Goal: Task Accomplishment & Management: Manage account settings

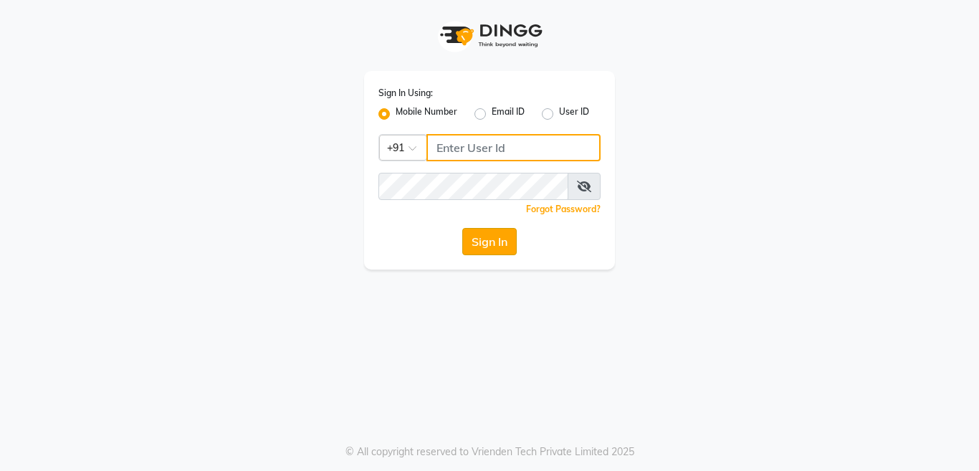
type input "7278274131"
click at [478, 239] on button "Sign In" at bounding box center [489, 241] width 54 height 27
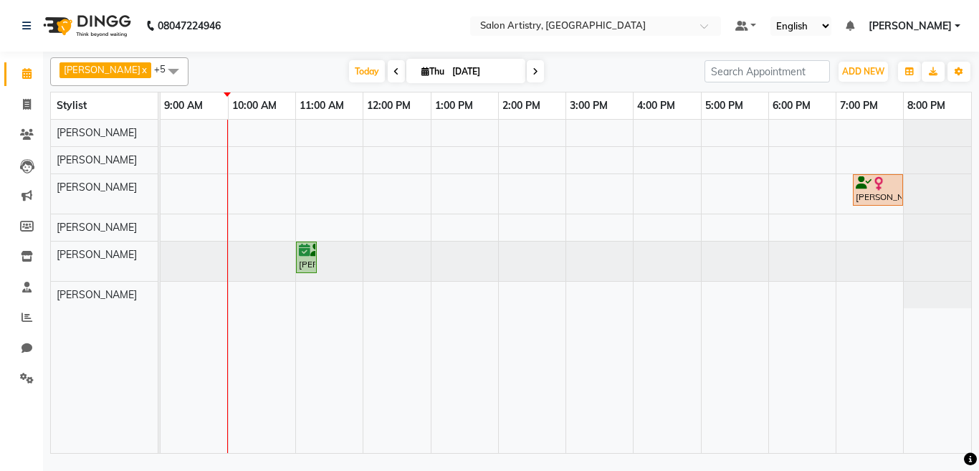
click at [532, 70] on icon at bounding box center [535, 71] width 6 height 9
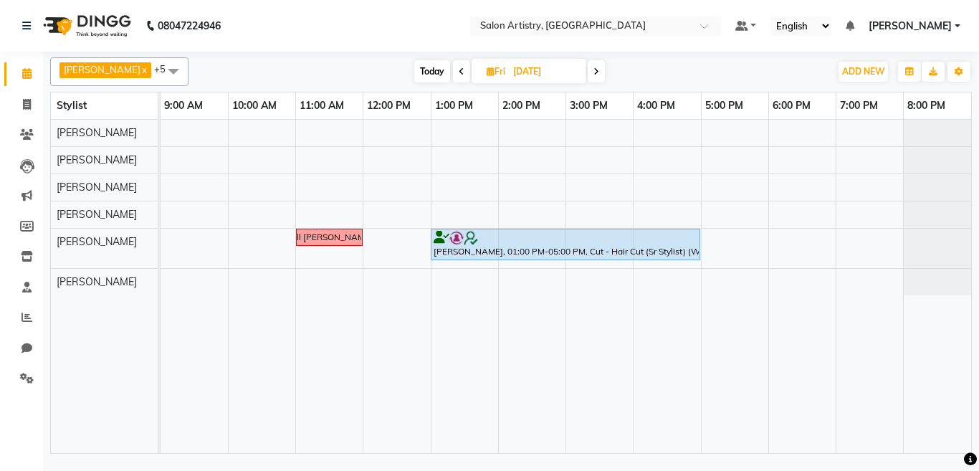
click at [459, 69] on icon at bounding box center [462, 71] width 6 height 9
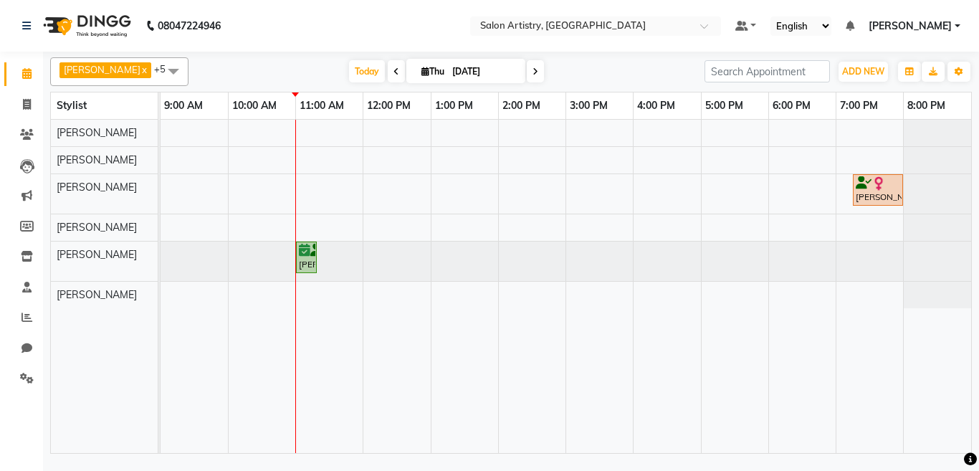
click at [388, 64] on span at bounding box center [396, 71] width 17 height 22
type input "[DATE]"
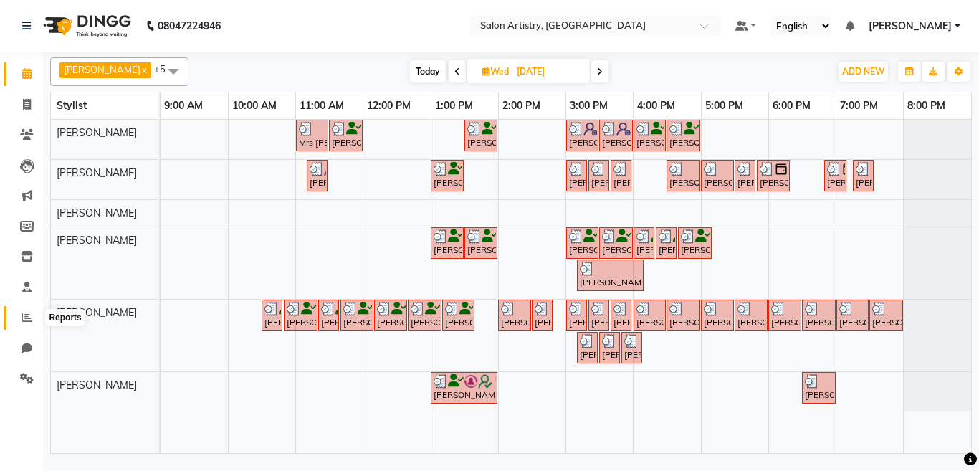
click at [23, 312] on icon at bounding box center [26, 317] width 11 height 11
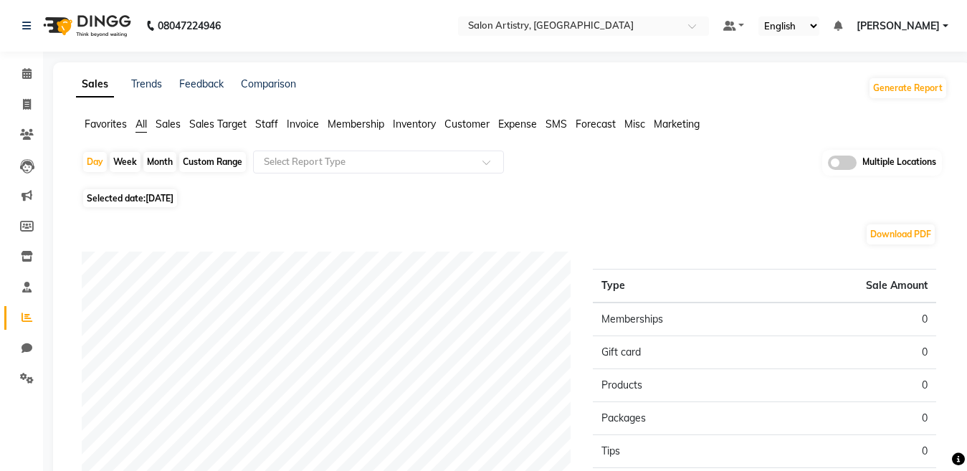
click at [262, 118] on li "Staff" at bounding box center [266, 124] width 23 height 15
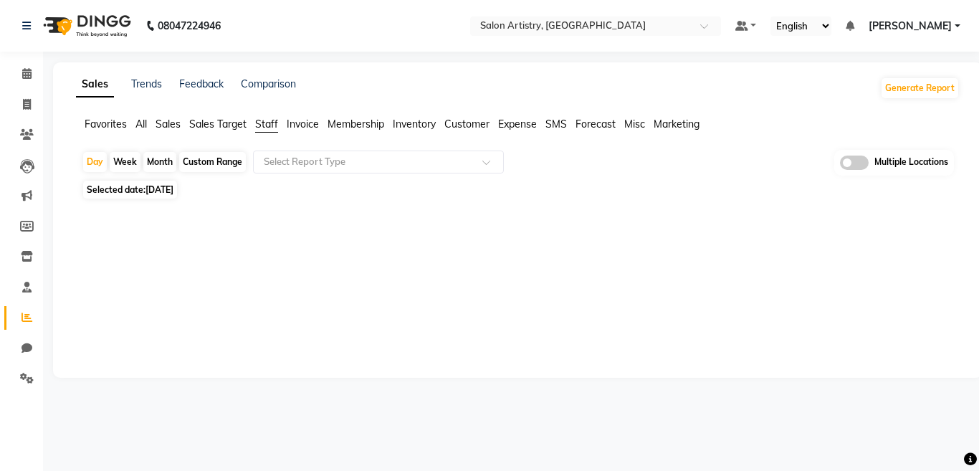
click at [155, 162] on div "Month" at bounding box center [159, 162] width 33 height 20
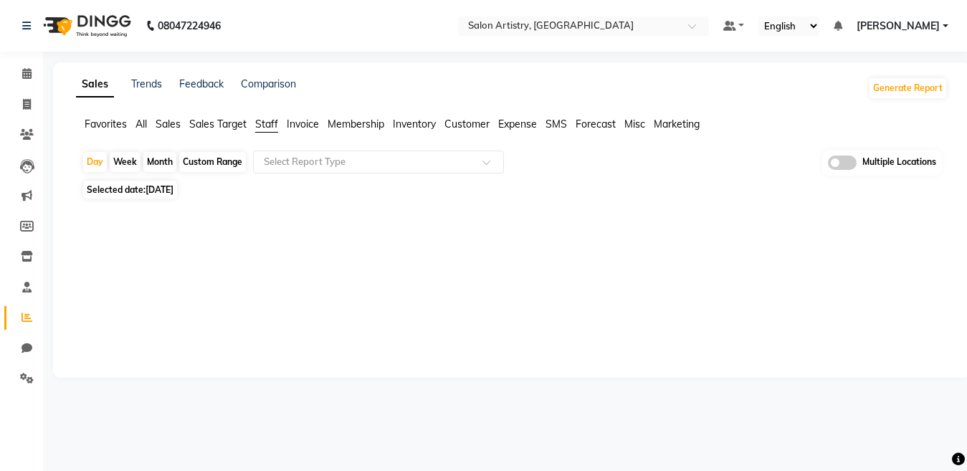
select select "9"
select select "2025"
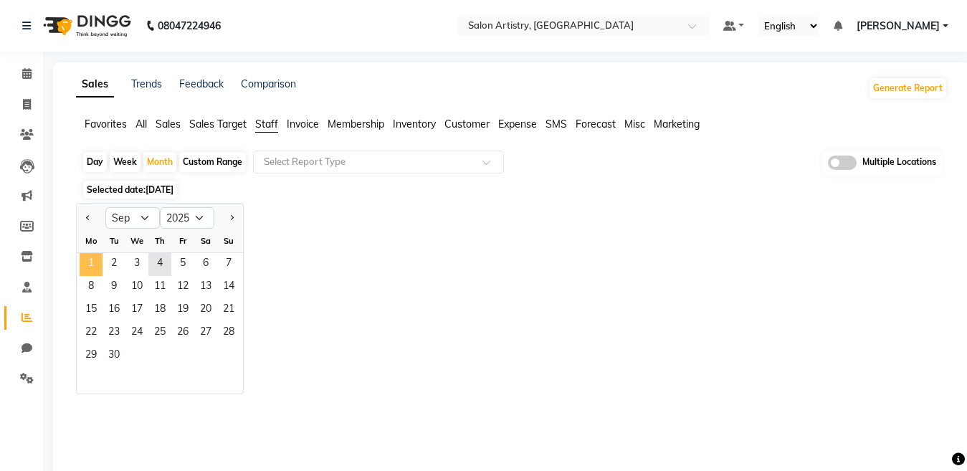
click at [90, 268] on span "1" at bounding box center [91, 264] width 23 height 23
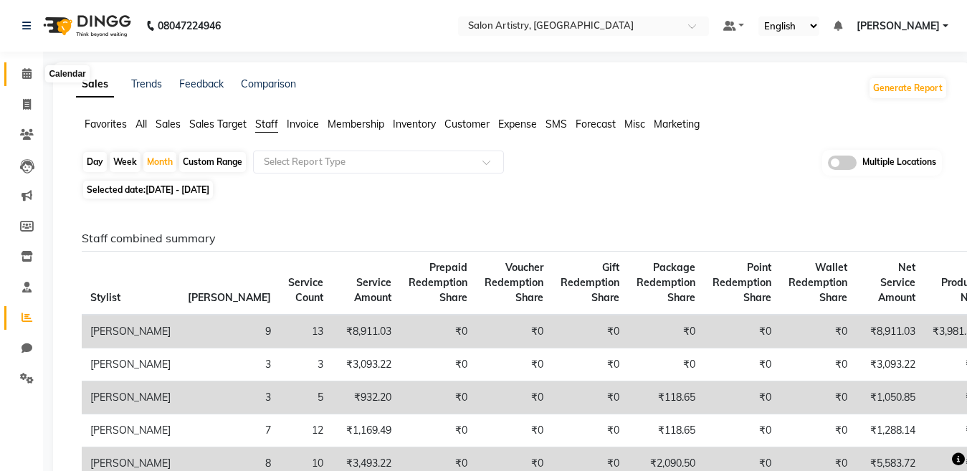
click at [22, 72] on icon at bounding box center [26, 73] width 9 height 11
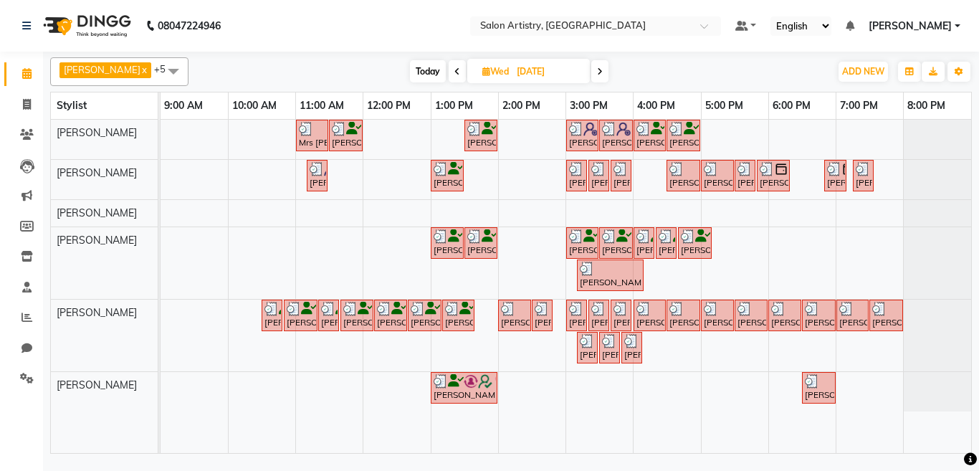
click at [413, 74] on span "Today" at bounding box center [428, 71] width 36 height 22
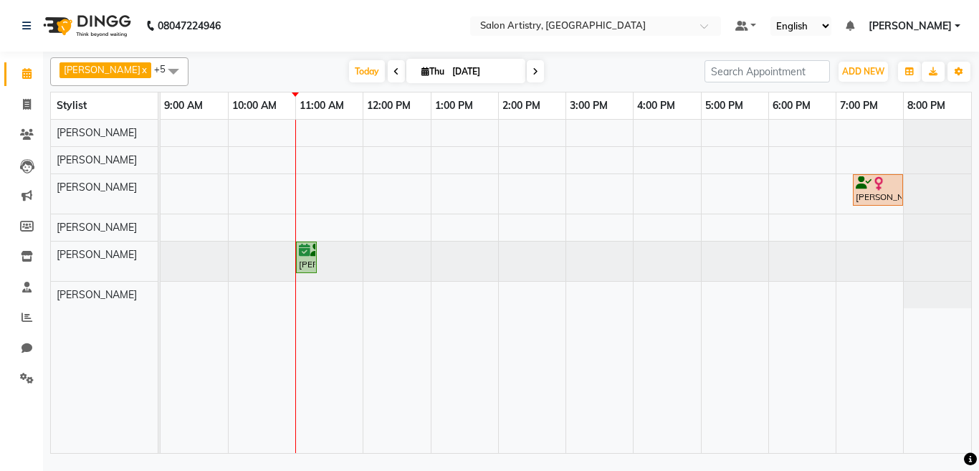
click at [527, 64] on span at bounding box center [535, 71] width 17 height 22
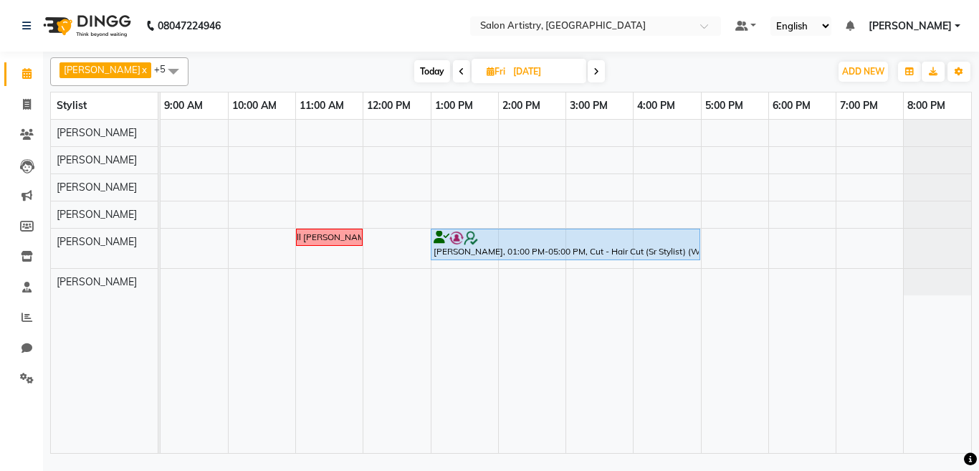
click at [421, 73] on span "Today" at bounding box center [432, 71] width 36 height 22
type input "[DATE]"
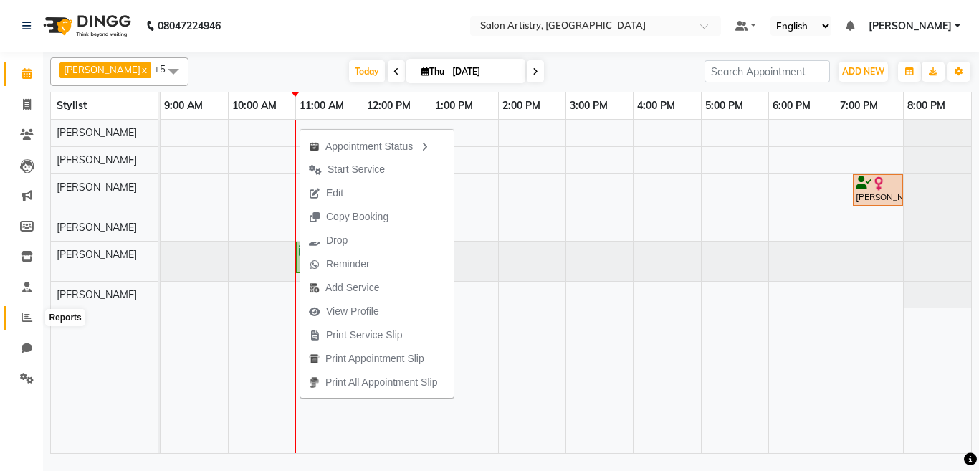
click at [27, 320] on icon at bounding box center [26, 317] width 11 height 11
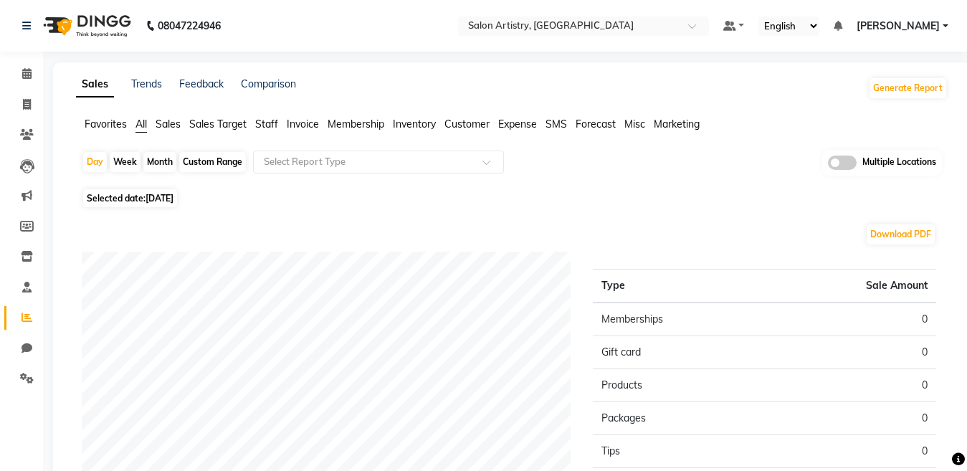
click at [173, 194] on span "[DATE]" at bounding box center [159, 198] width 28 height 11
select select "9"
select select "2025"
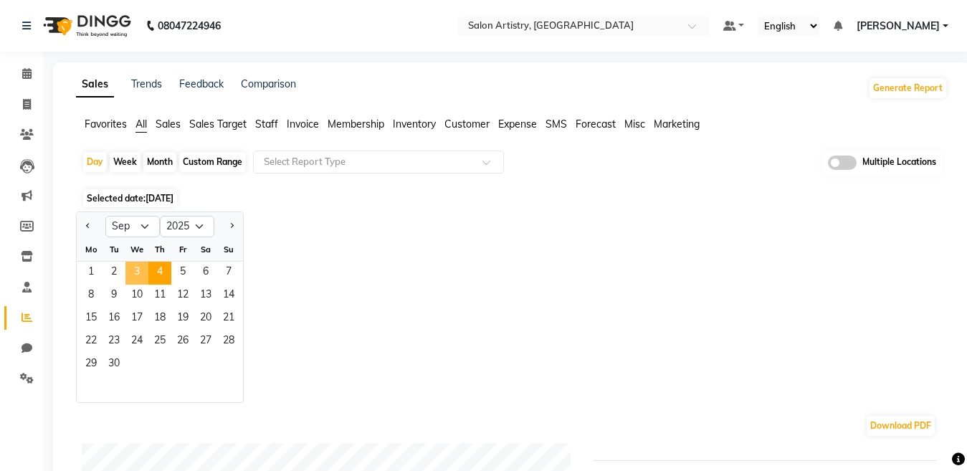
click at [135, 268] on span "3" at bounding box center [136, 273] width 23 height 23
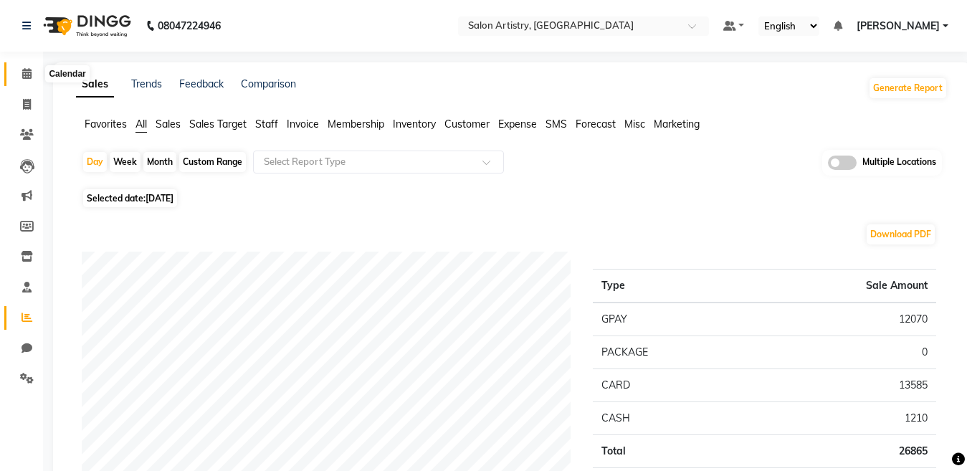
click at [26, 75] on icon at bounding box center [26, 73] width 9 height 11
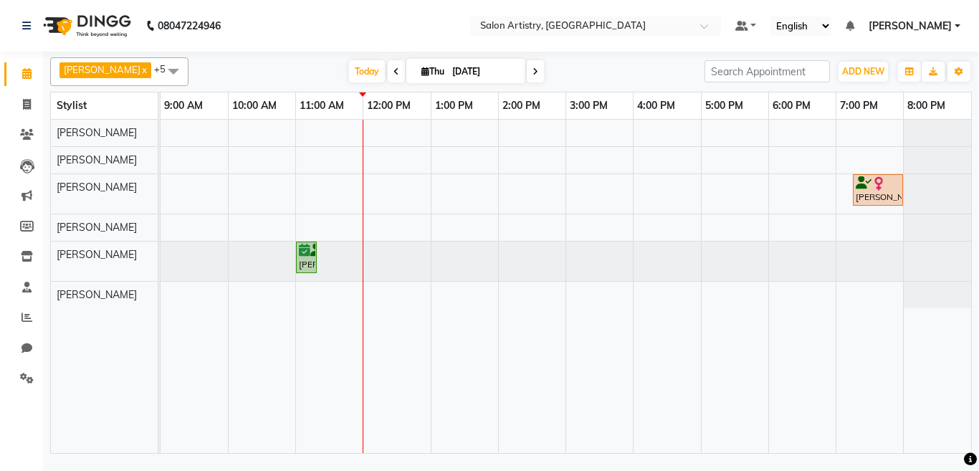
click at [304, 129] on div "[PERSON_NAME], TK02, 07:15 PM-08:00 PM, Aroma Pedicure [PERSON_NAME] Gungulia, …" at bounding box center [566, 286] width 810 height 333
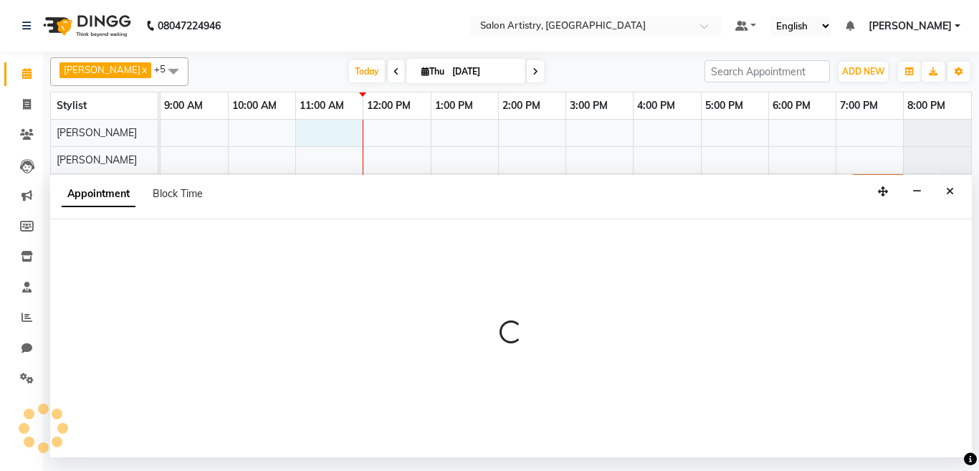
select select "79861"
select select "tentative"
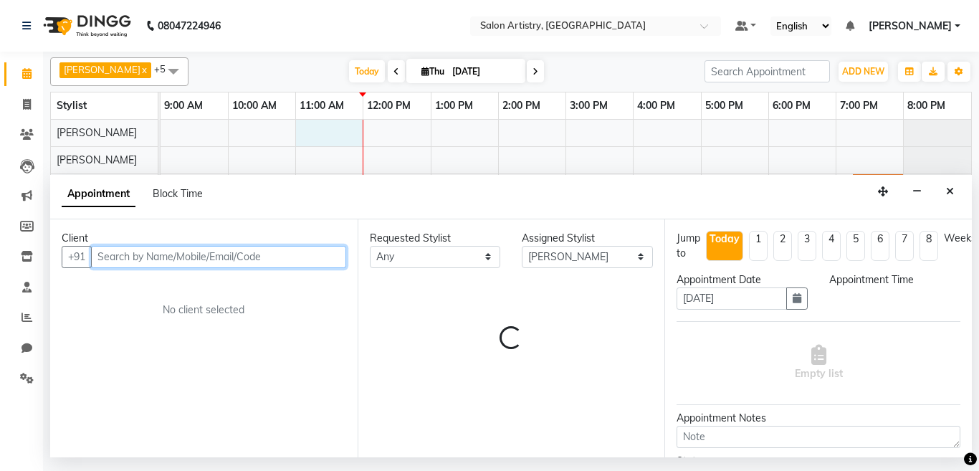
select select "660"
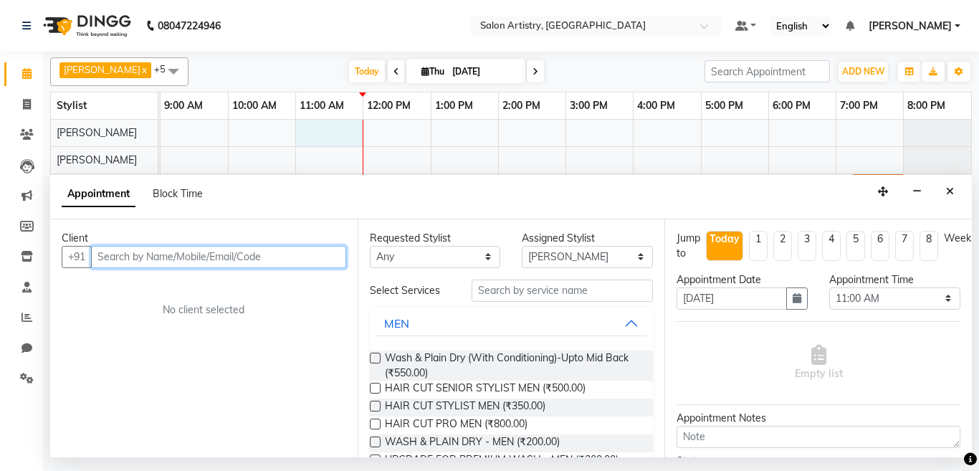
click at [156, 255] on input "text" at bounding box center [218, 257] width 255 height 22
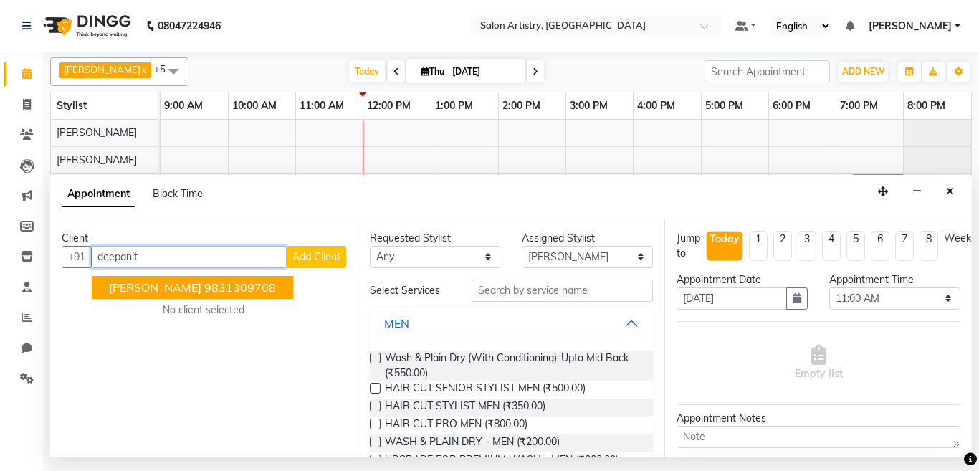
click at [168, 291] on span "[PERSON_NAME]" at bounding box center [155, 287] width 92 height 14
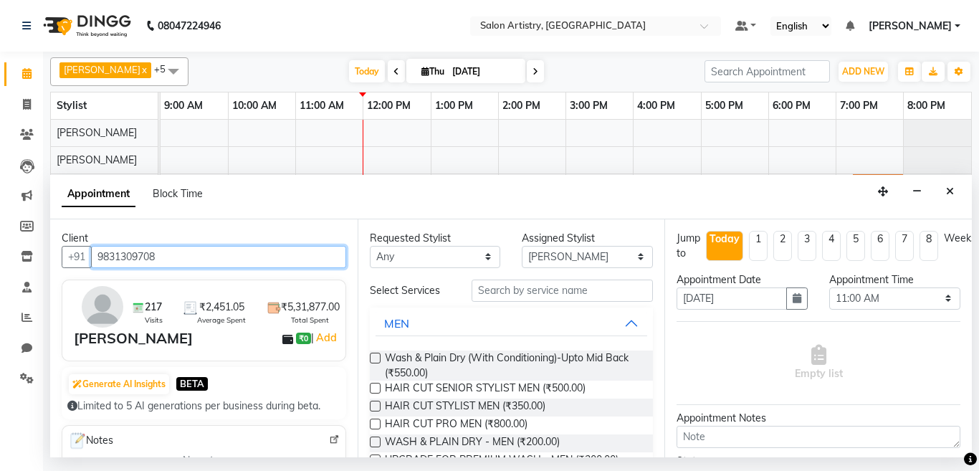
type input "9831309708"
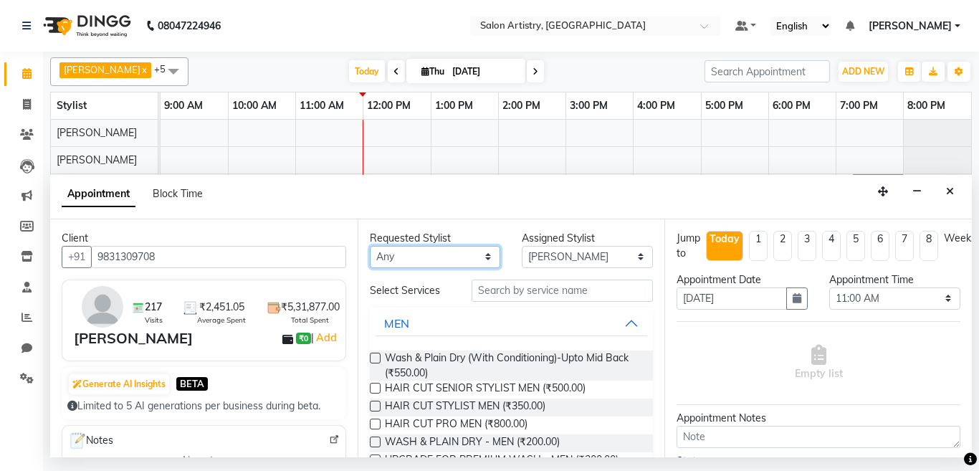
click at [386, 257] on select "Any [PERSON_NAME] [PERSON_NAME] [PERSON_NAME] [PERSON_NAME] [PERSON_NAME] [PERS…" at bounding box center [435, 257] width 131 height 22
select select "79861"
click at [370, 246] on select "Any [PERSON_NAME] [PERSON_NAME] [PERSON_NAME] [PERSON_NAME] [PERSON_NAME] [PERS…" at bounding box center [435, 257] width 131 height 22
click at [374, 387] on label at bounding box center [375, 388] width 11 height 11
click at [374, 387] on input "checkbox" at bounding box center [374, 389] width 9 height 9
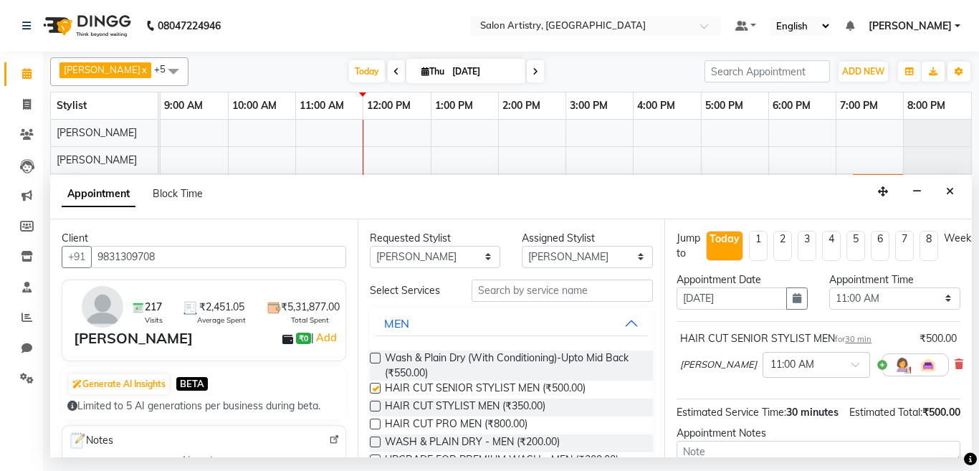
checkbox input "false"
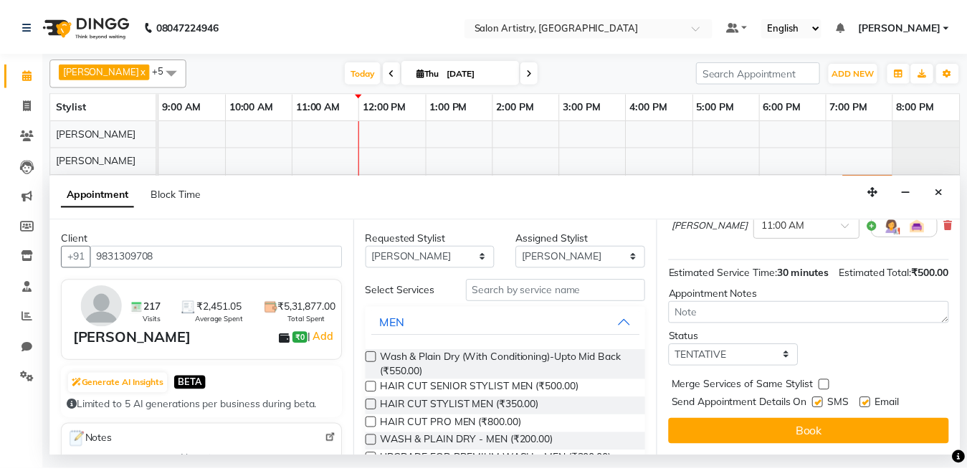
scroll to position [166, 0]
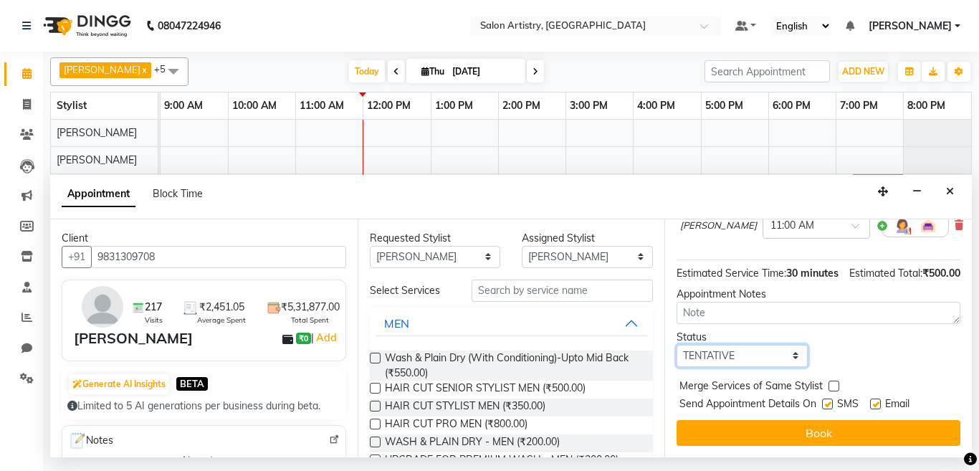
click at [761, 350] on select "Select TENTATIVE CONFIRM CHECK-IN UPCOMING" at bounding box center [741, 356] width 131 height 22
select select "check-in"
click at [676, 345] on select "Select TENTATIVE CONFIRM CHECK-IN UPCOMING" at bounding box center [741, 356] width 131 height 22
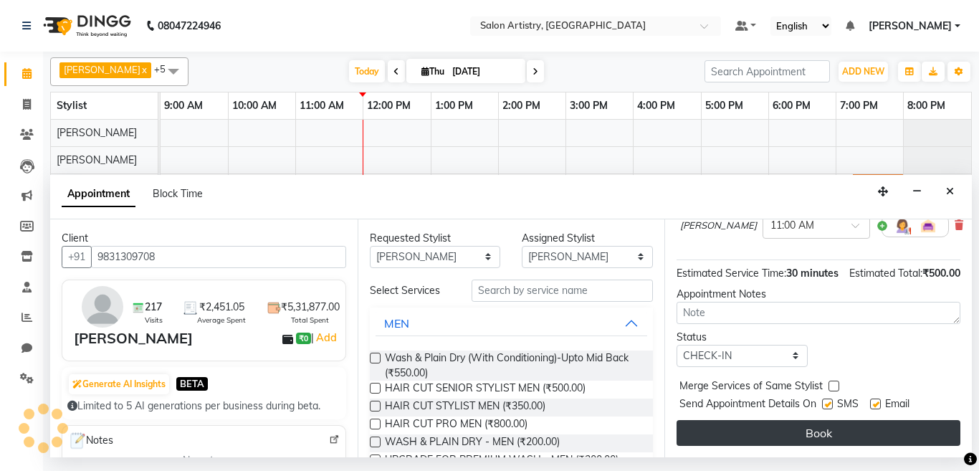
click at [732, 420] on button "Book" at bounding box center [818, 433] width 284 height 26
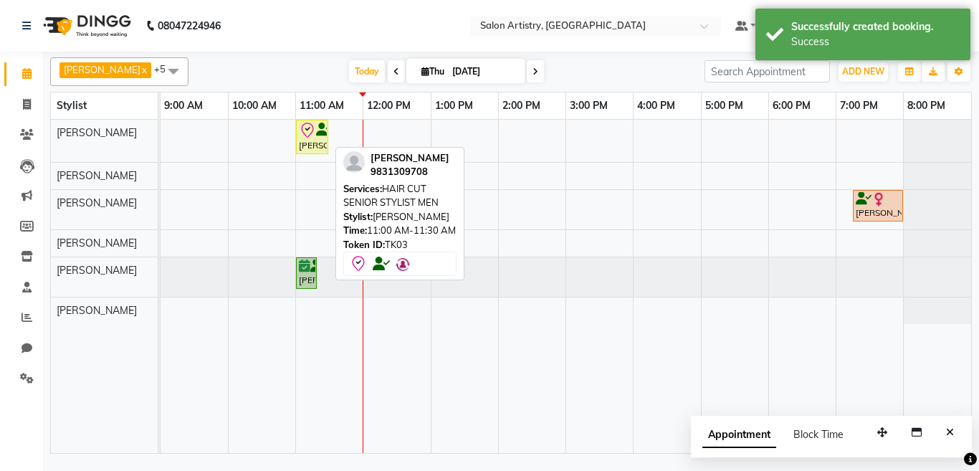
click at [307, 147] on div "[PERSON_NAME], TK03, 11:00 AM-11:30 AM, HAIR CUT SENIOR STYLIST MEN" at bounding box center [311, 137] width 29 height 30
select select "8"
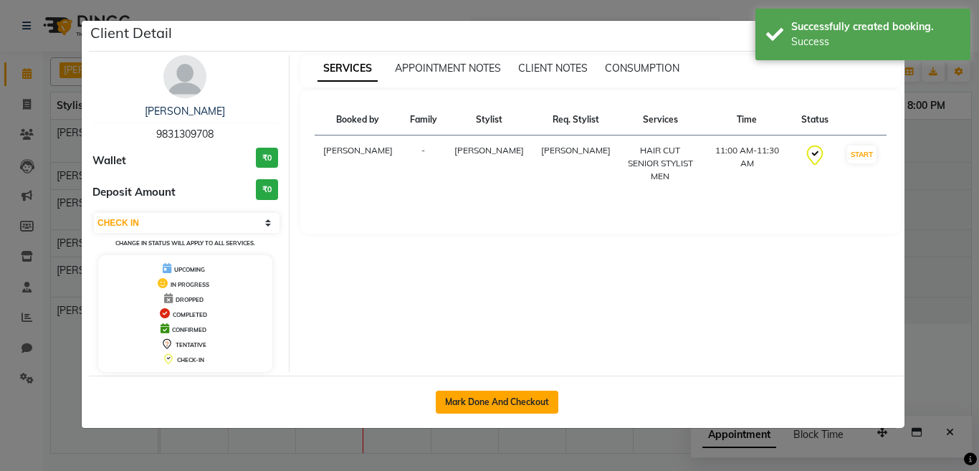
click at [472, 402] on button "Mark Done And Checkout" at bounding box center [497, 402] width 123 height 23
select select "service"
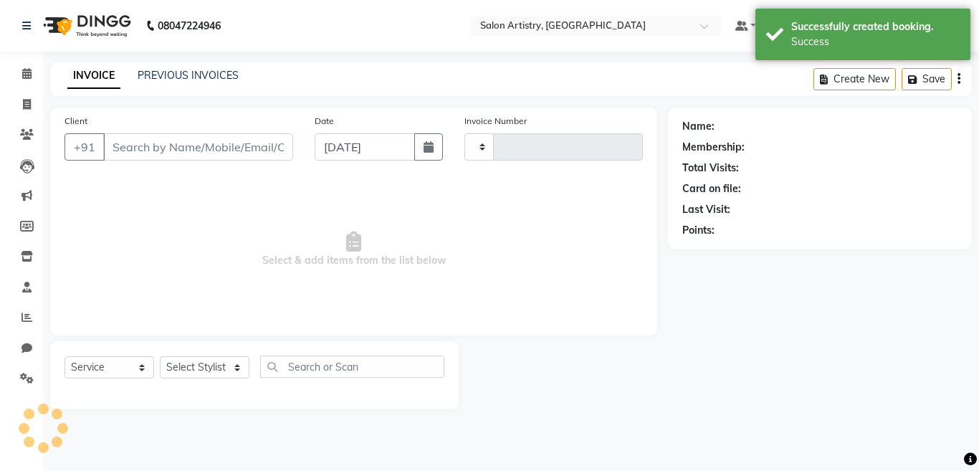
type input "2288"
select select "8285"
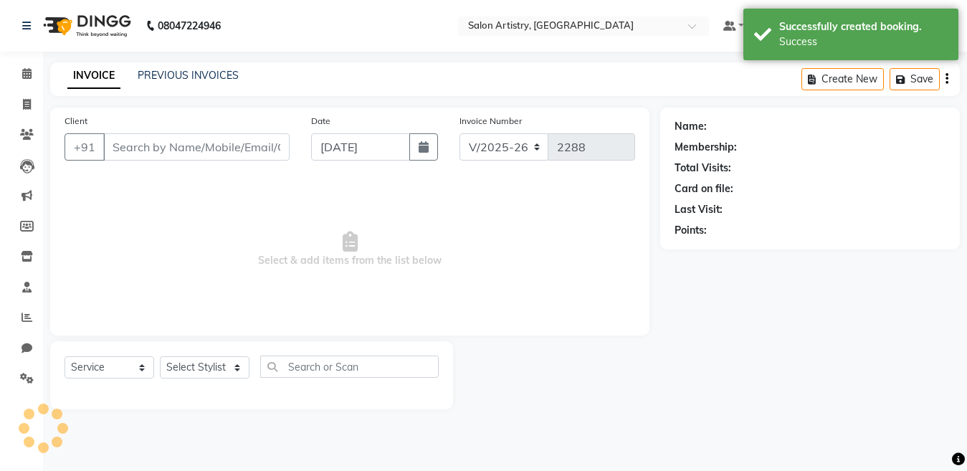
select select "79865"
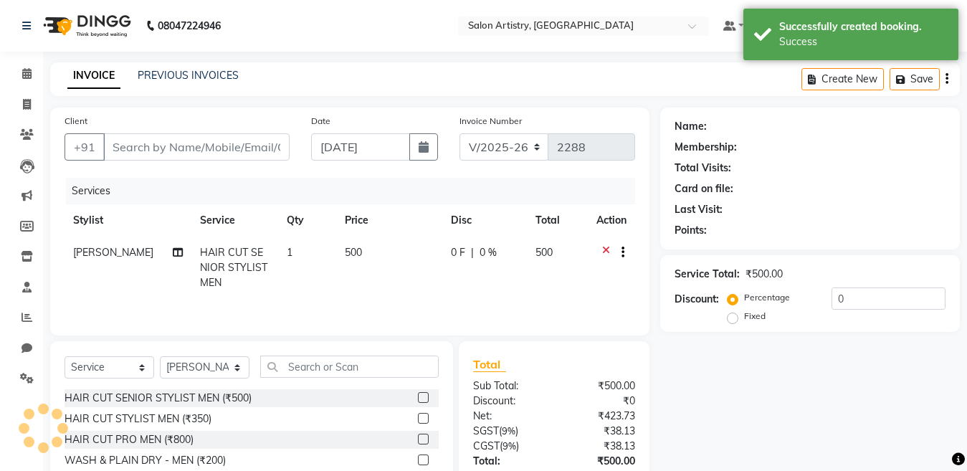
type input "9831309708"
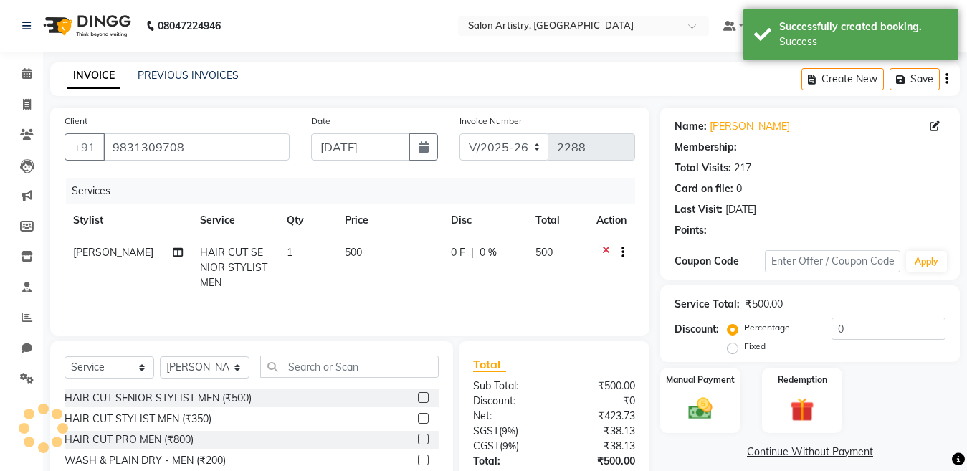
select select "1: Object"
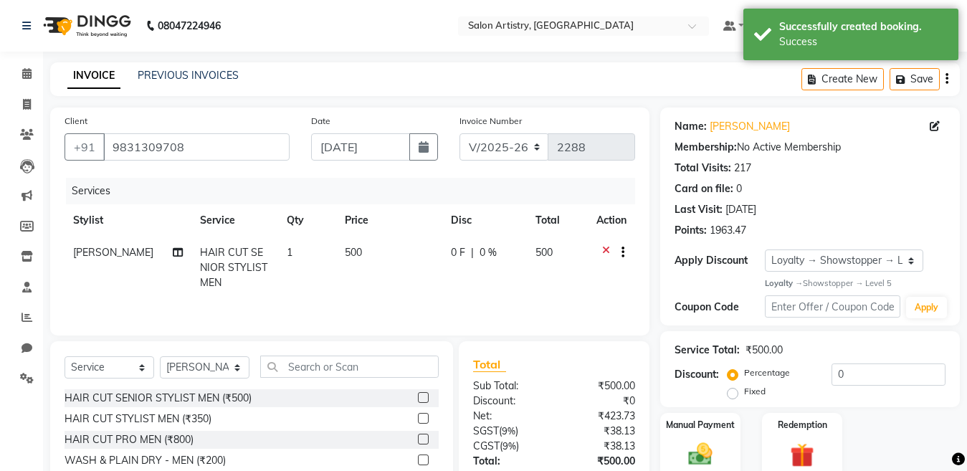
click at [488, 247] on span "0 %" at bounding box center [487, 252] width 17 height 15
select select "79861"
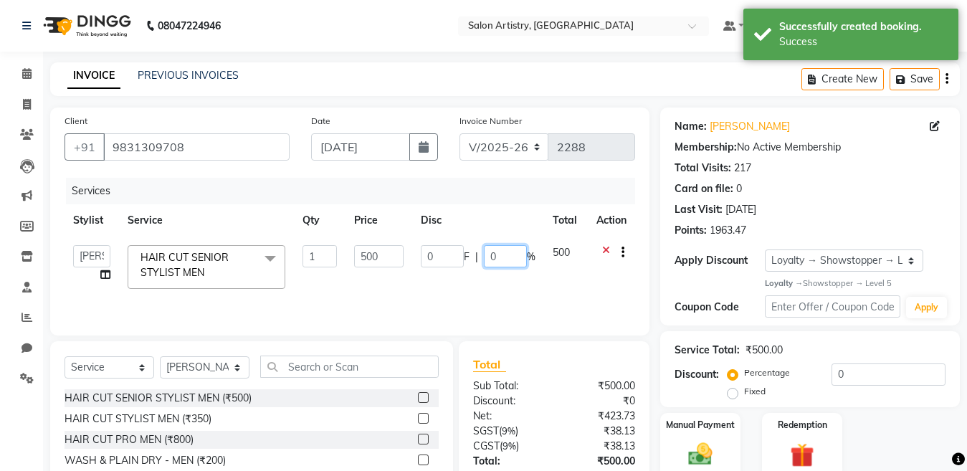
click at [507, 252] on input "0" at bounding box center [505, 256] width 43 height 22
type input "20"
click at [568, 76] on div "INVOICE PREVIOUS INVOICES Create New Save" at bounding box center [504, 79] width 909 height 34
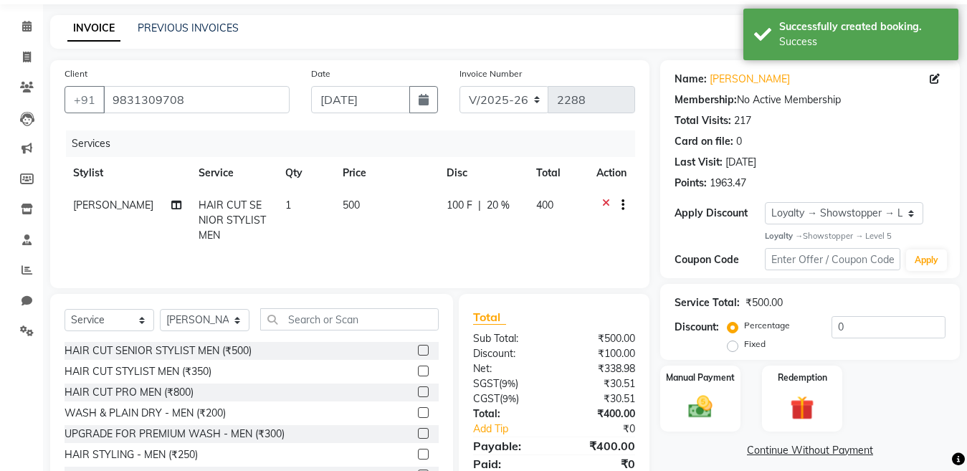
scroll to position [105, 0]
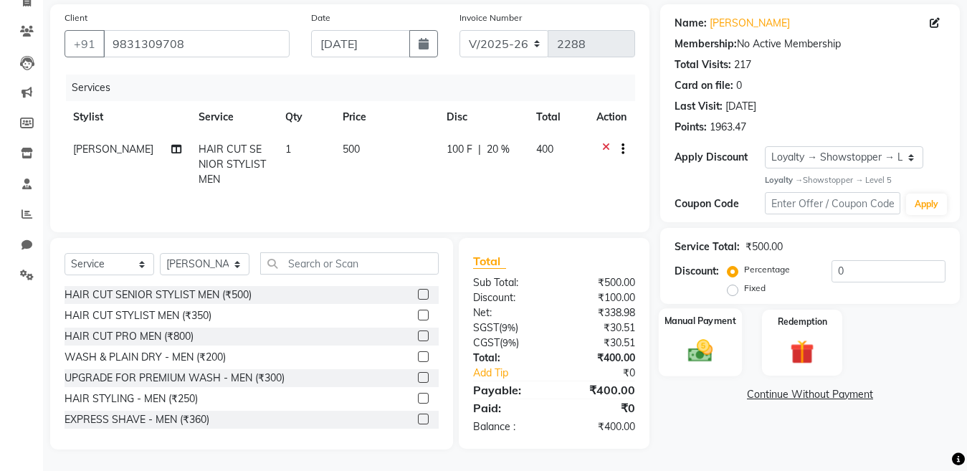
click at [701, 343] on img at bounding box center [700, 351] width 40 height 29
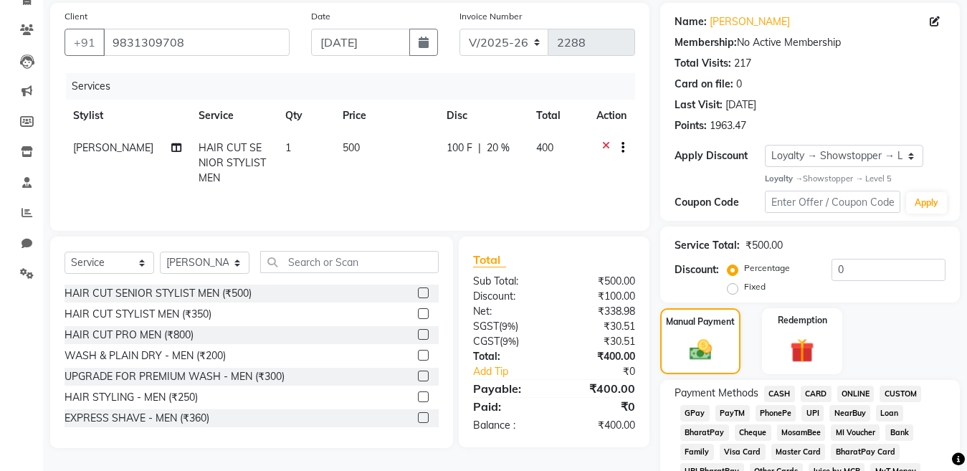
click at [697, 413] on span "GPay" at bounding box center [694, 413] width 29 height 16
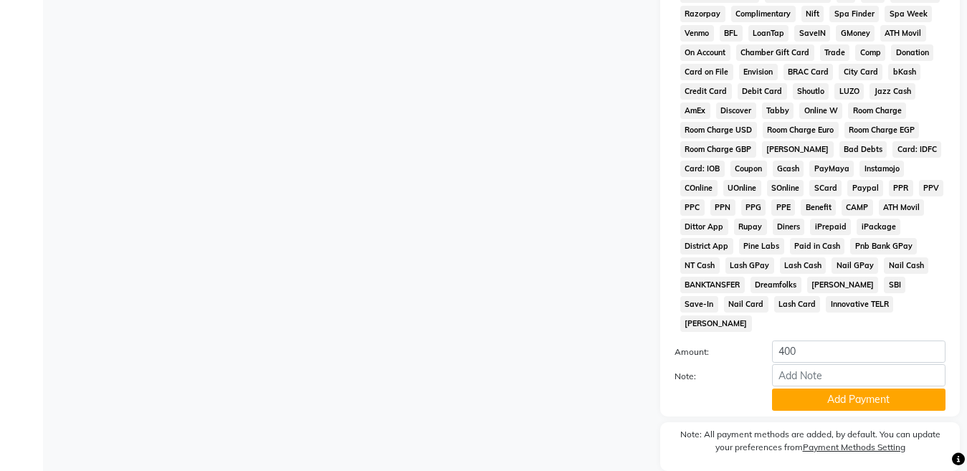
scroll to position [671, 0]
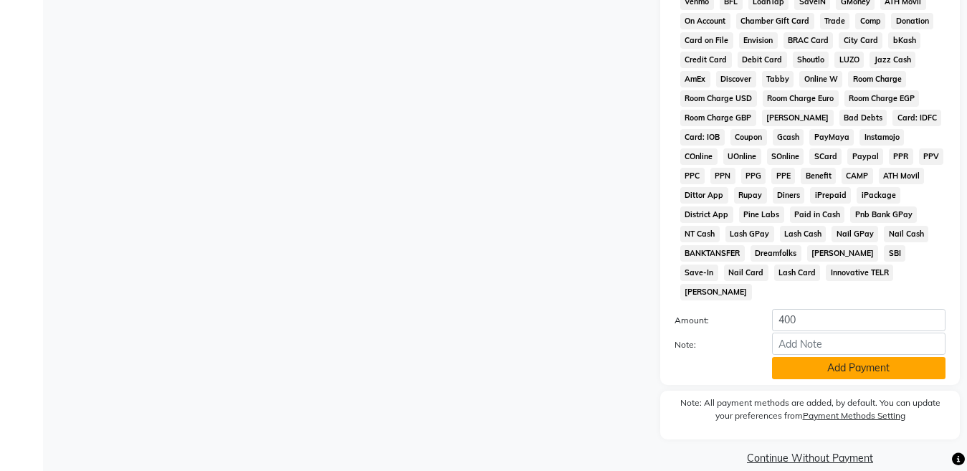
click at [819, 357] on button "Add Payment" at bounding box center [858, 368] width 173 height 22
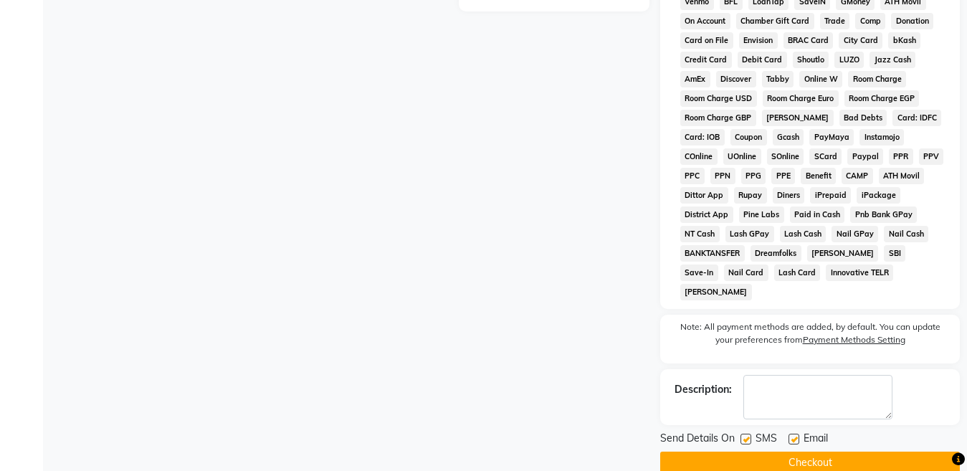
click at [810, 438] on button "Checkout" at bounding box center [810, 462] width 300 height 22
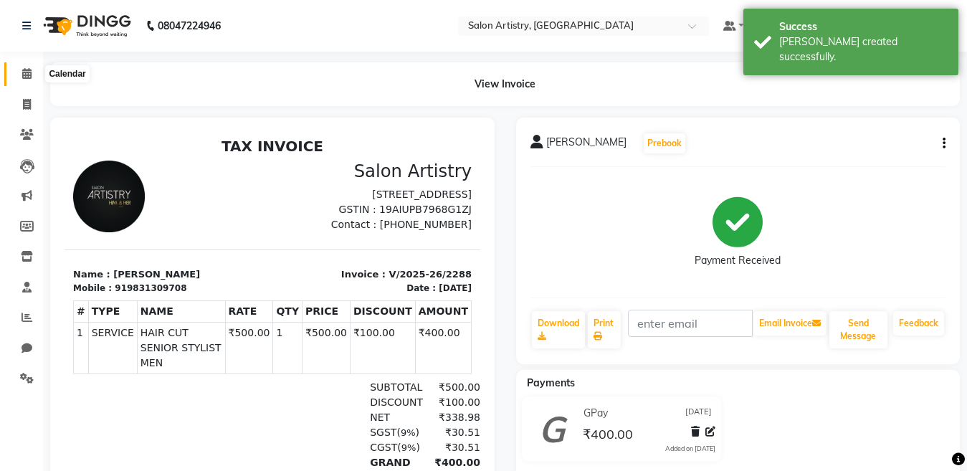
click at [29, 75] on icon at bounding box center [26, 73] width 9 height 11
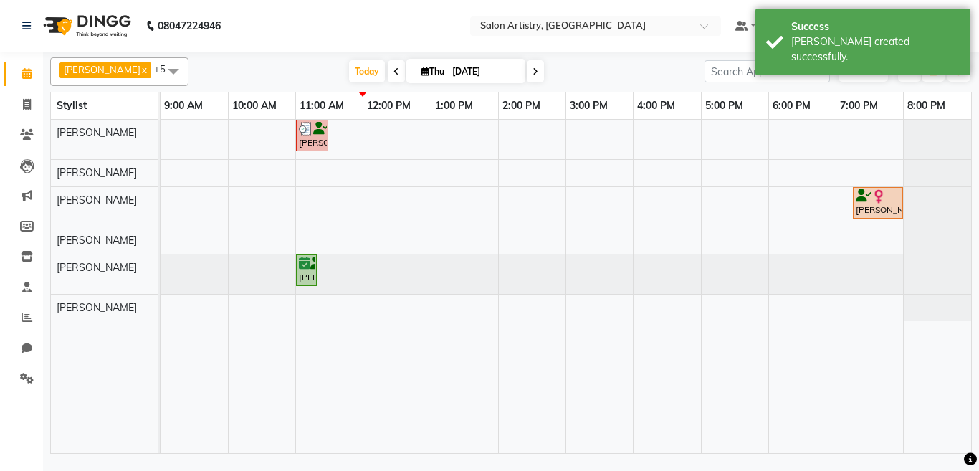
click at [358, 193] on div "[PERSON_NAME], TK03, 11:00 AM-11:30 AM, HAIR CUT SENIOR STYLIST MEN [PERSON_NAM…" at bounding box center [566, 286] width 810 height 333
select select "79862"
select select "tentative"
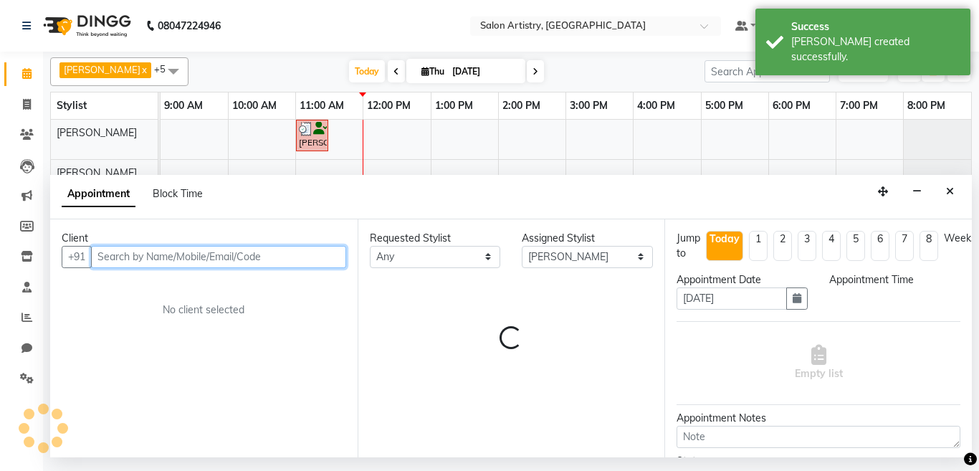
select select "660"
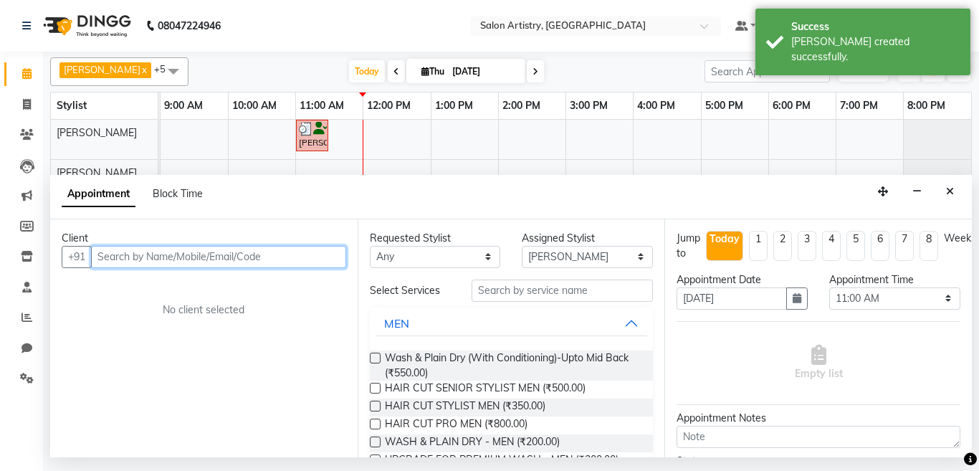
click at [191, 249] on input "text" at bounding box center [218, 257] width 255 height 22
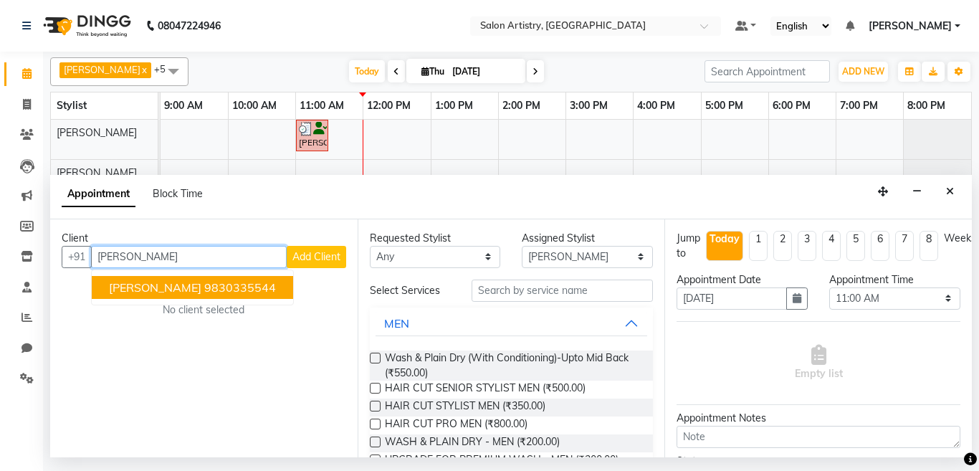
click at [186, 284] on span "[PERSON_NAME]" at bounding box center [155, 287] width 92 height 14
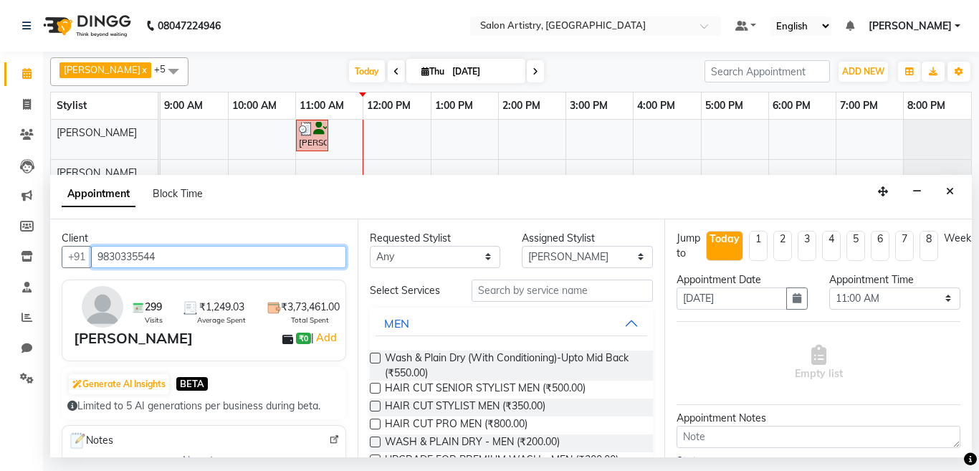
type input "9830335544"
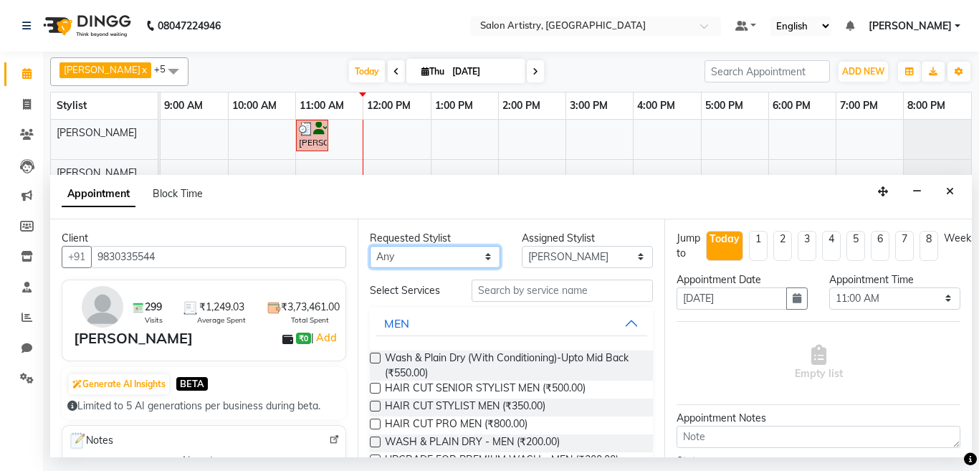
click at [400, 254] on select "Any [PERSON_NAME] [PERSON_NAME] [PERSON_NAME] [PERSON_NAME] [PERSON_NAME] [PERS…" at bounding box center [435, 257] width 131 height 22
click at [370, 246] on select "Any [PERSON_NAME] [PERSON_NAME] [PERSON_NAME] [PERSON_NAME] [PERSON_NAME] [PERS…" at bounding box center [435, 257] width 131 height 22
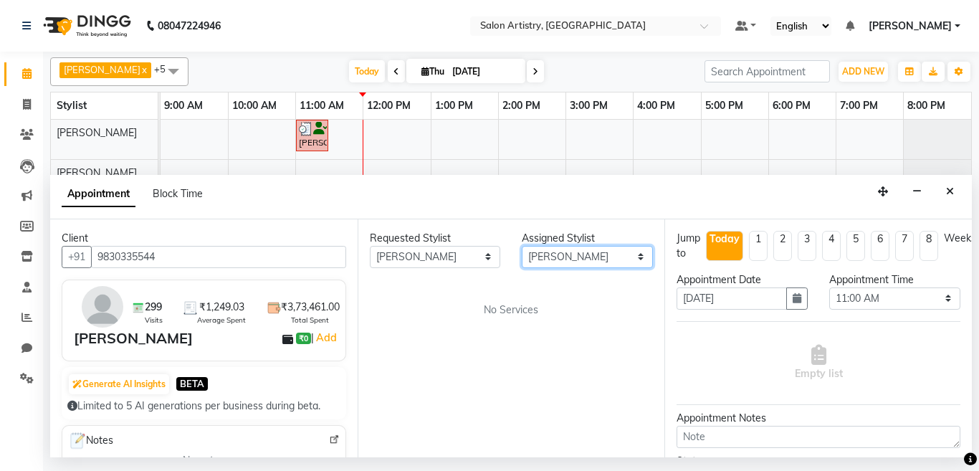
click at [560, 255] on select "Select [PERSON_NAME] [PERSON_NAME] [PERSON_NAME] [PERSON_NAME] [PERSON_NAME] [P…" at bounding box center [587, 257] width 131 height 22
click at [522, 246] on select "Select [PERSON_NAME] [PERSON_NAME] [PERSON_NAME] [PERSON_NAME] [PERSON_NAME] [P…" at bounding box center [587, 257] width 131 height 22
click at [432, 248] on select "Any [PERSON_NAME] [PERSON_NAME] [PERSON_NAME] [PERSON_NAME] [PERSON_NAME] [PERS…" at bounding box center [435, 257] width 131 height 22
select select "79863"
click at [370, 246] on select "Any [PERSON_NAME] [PERSON_NAME] [PERSON_NAME] [PERSON_NAME] [PERSON_NAME] [PERS…" at bounding box center [435, 257] width 131 height 22
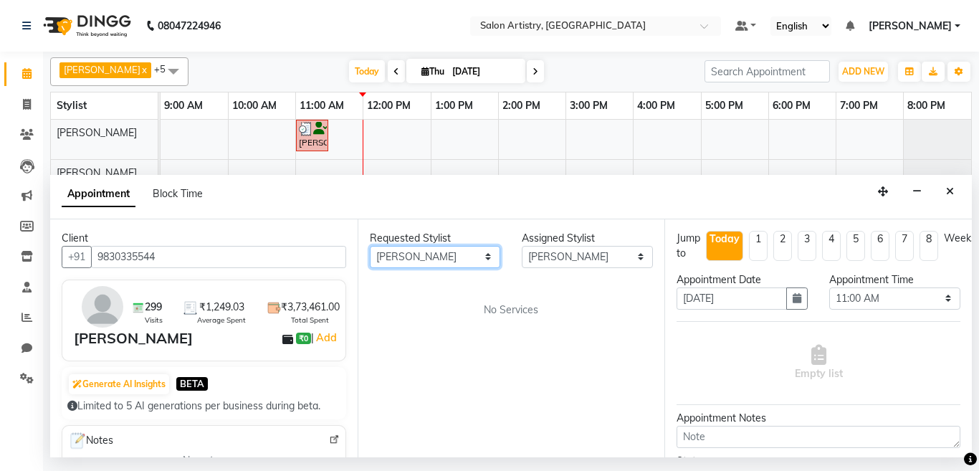
select select "79863"
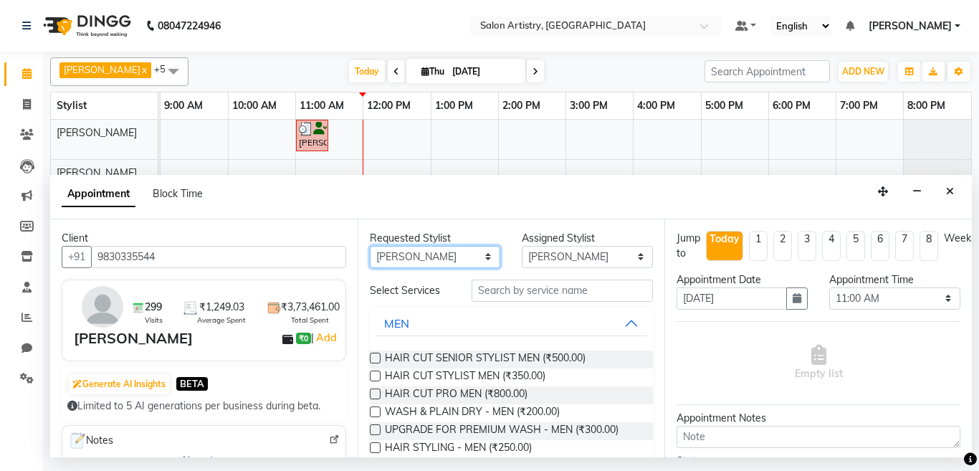
click at [444, 259] on select "Any [PERSON_NAME] [PERSON_NAME] [PERSON_NAME] [PERSON_NAME] [PERSON_NAME] [PERS…" at bounding box center [435, 257] width 131 height 22
select select "79862"
click at [370, 246] on select "Any [PERSON_NAME] [PERSON_NAME] [PERSON_NAME] [PERSON_NAME] [PERSON_NAME] [PERS…" at bounding box center [435, 257] width 131 height 22
select select "79862"
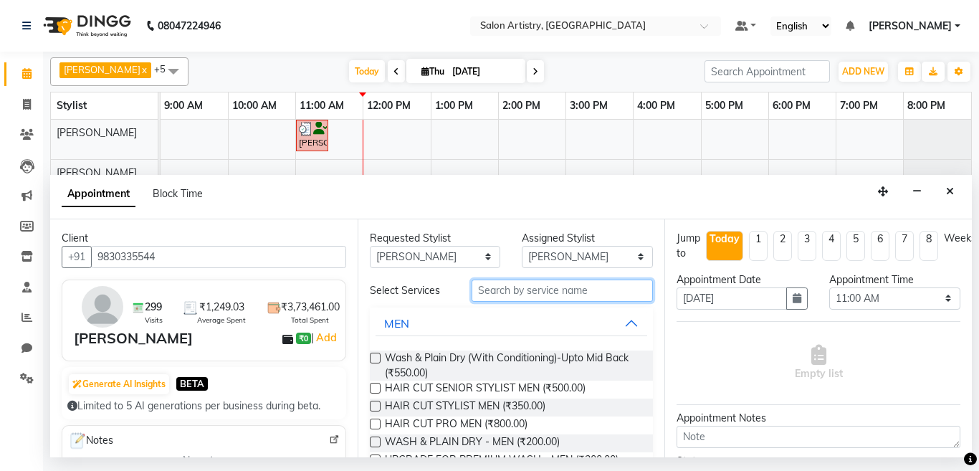
click at [507, 293] on input "text" at bounding box center [563, 290] width 182 height 22
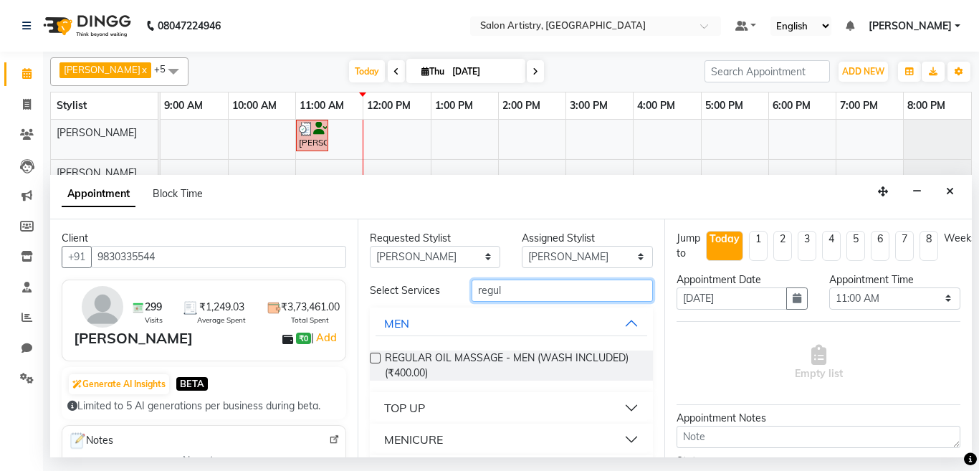
scroll to position [41, 0]
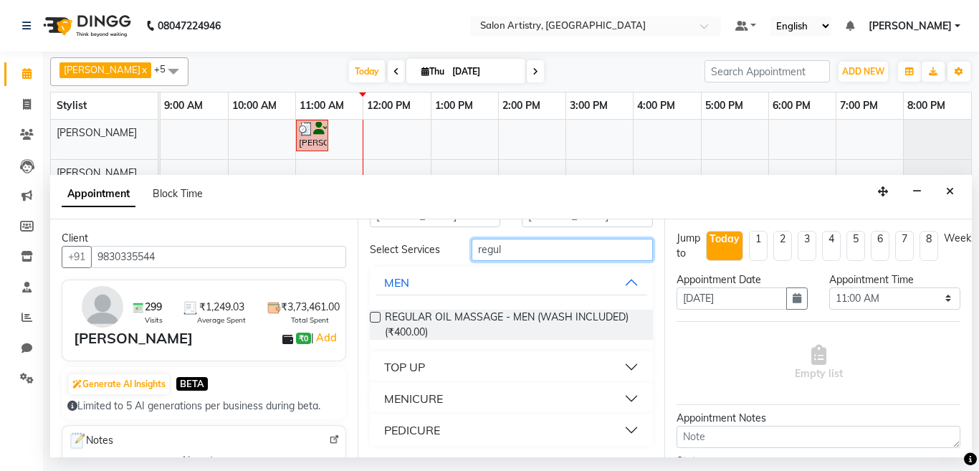
type input "regul"
drag, startPoint x: 466, startPoint y: 423, endPoint x: 473, endPoint y: 422, distance: 7.2
click at [467, 423] on button "PEDICURE" at bounding box center [511, 430] width 272 height 26
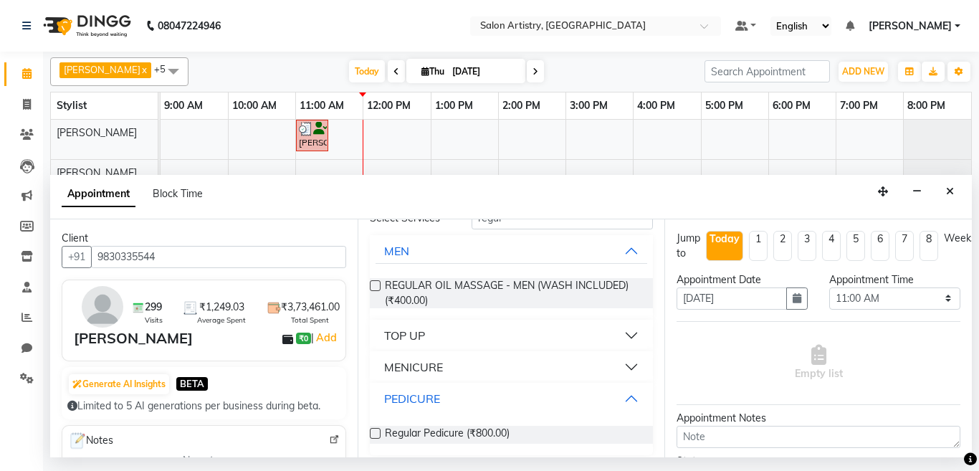
scroll to position [75, 0]
click at [374, 428] on label at bounding box center [375, 431] width 11 height 11
click at [374, 428] on input "checkbox" at bounding box center [374, 432] width 9 height 9
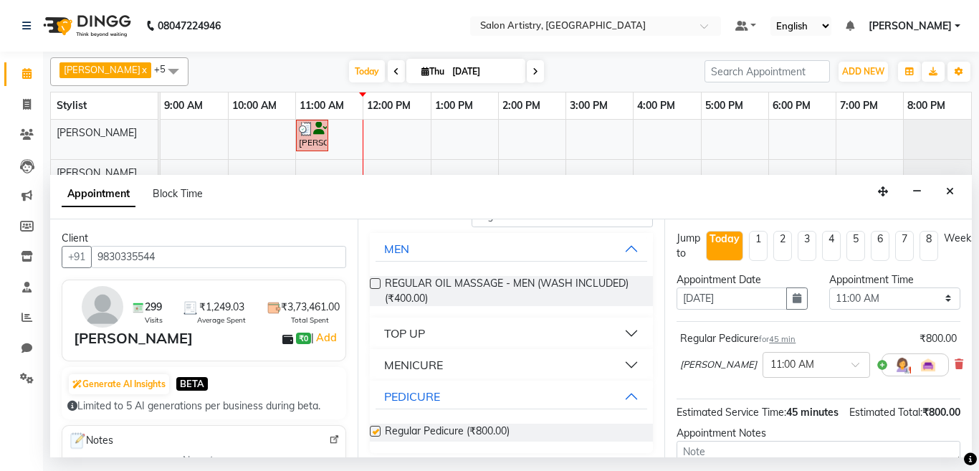
checkbox input "false"
click at [772, 365] on input "text" at bounding box center [801, 363] width 63 height 15
click at [763, 413] on div "11:45 AM" at bounding box center [816, 414] width 106 height 27
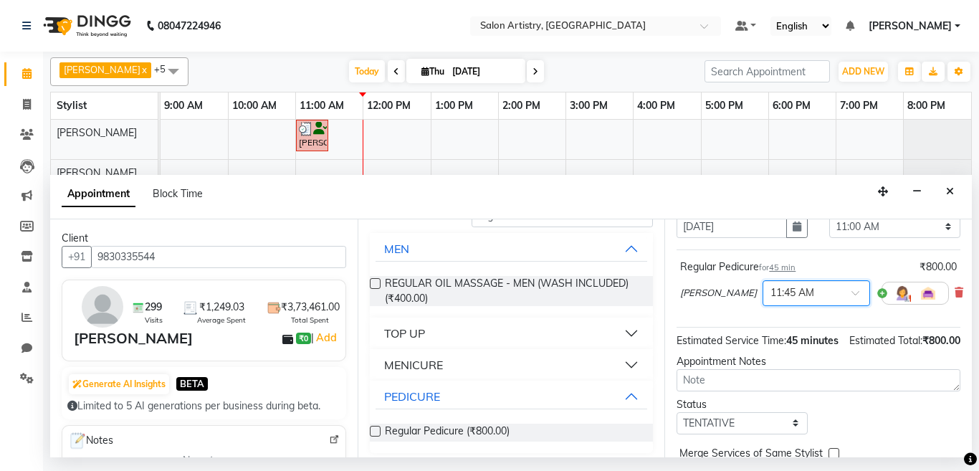
scroll to position [166, 0]
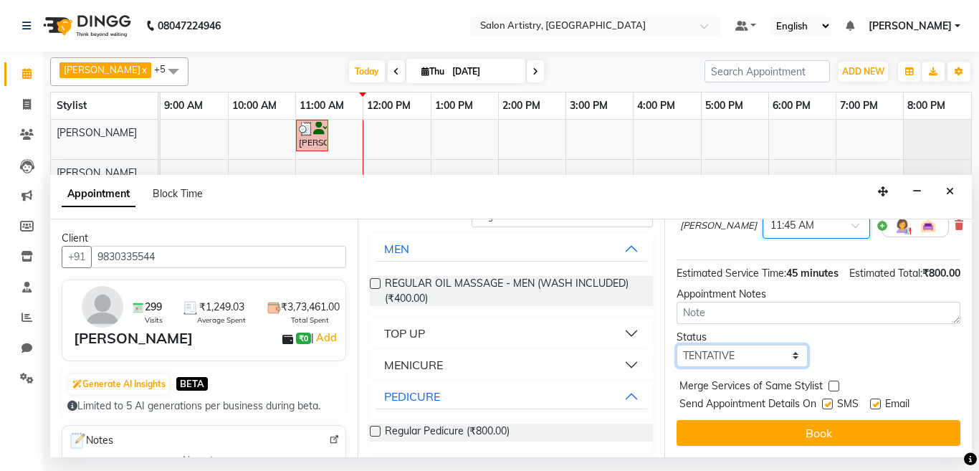
click at [717, 348] on select "Select TENTATIVE CONFIRM CHECK-IN UPCOMING" at bounding box center [741, 356] width 131 height 22
select select "check-in"
click at [676, 345] on select "Select TENTATIVE CONFIRM CHECK-IN UPCOMING" at bounding box center [741, 356] width 131 height 22
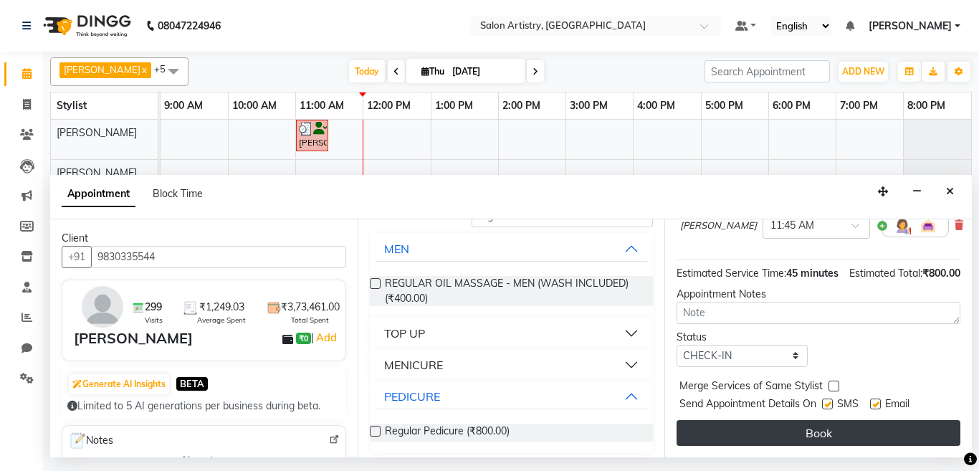
click at [717, 420] on button "Book" at bounding box center [818, 433] width 284 height 26
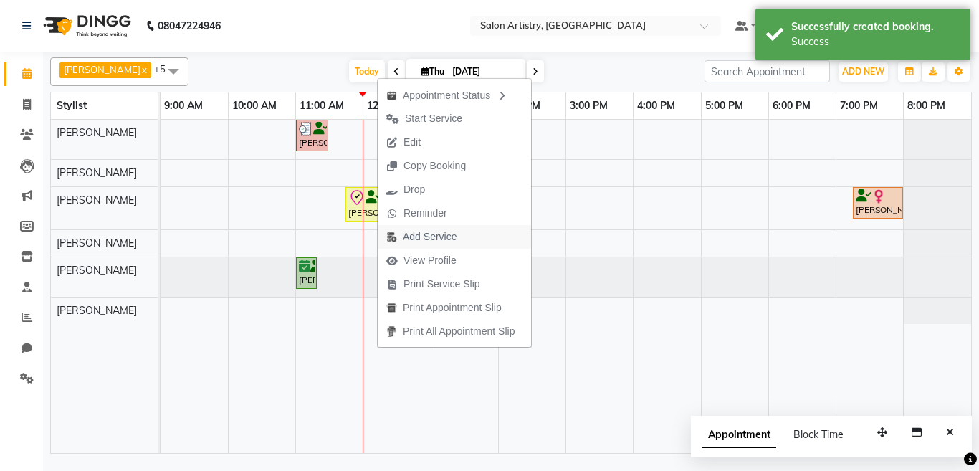
click at [419, 231] on span "Add Service" at bounding box center [430, 236] width 54 height 15
select select "79862"
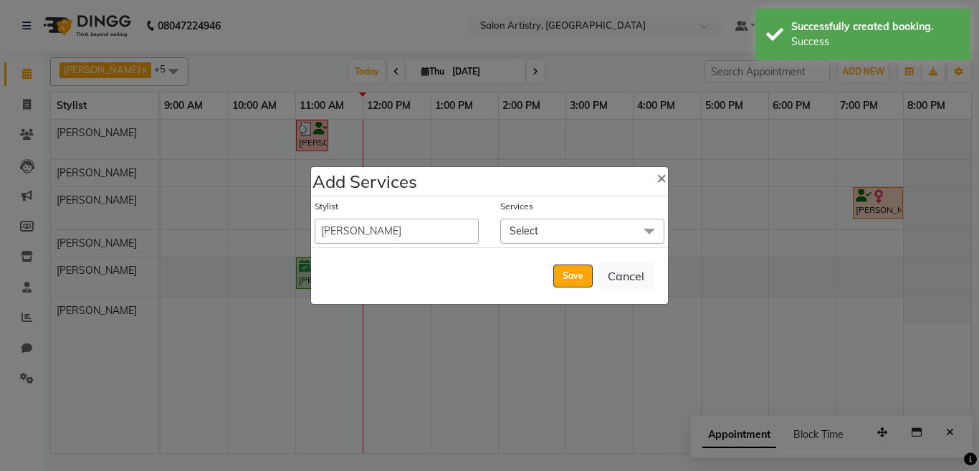
click at [561, 236] on span "Select" at bounding box center [582, 231] width 164 height 25
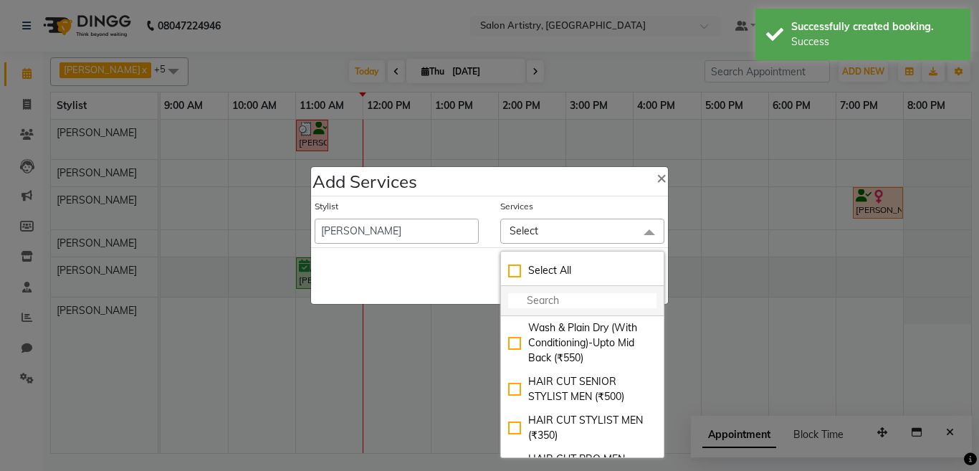
click at [544, 303] on input "multiselect-search" at bounding box center [582, 300] width 148 height 15
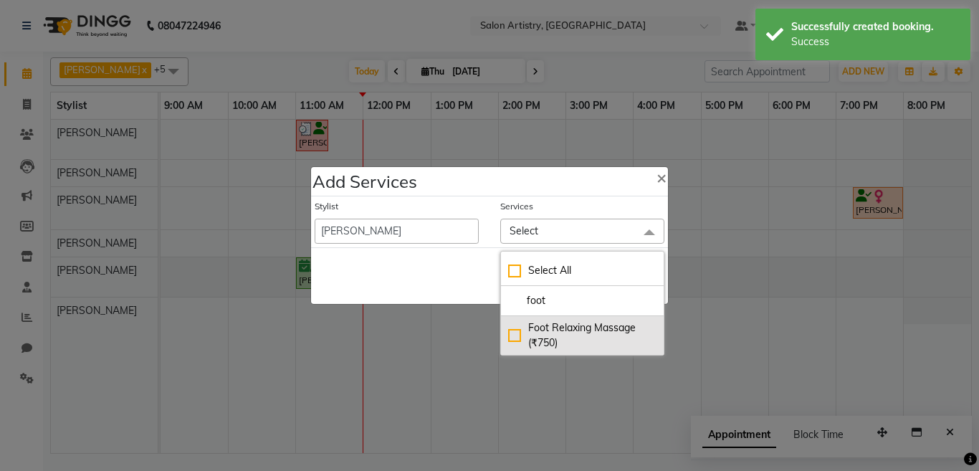
type input "foot"
click at [515, 335] on div "Foot Relaxing Massage (₹750)" at bounding box center [582, 335] width 148 height 30
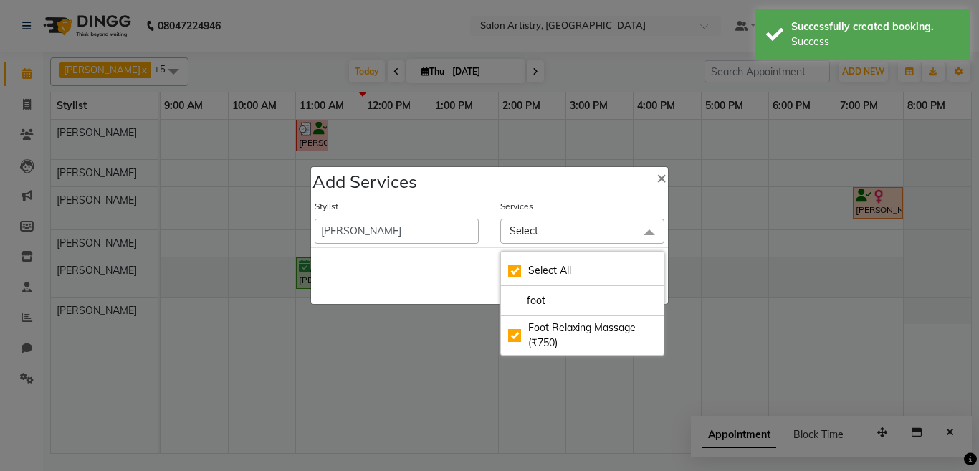
checkbox input "true"
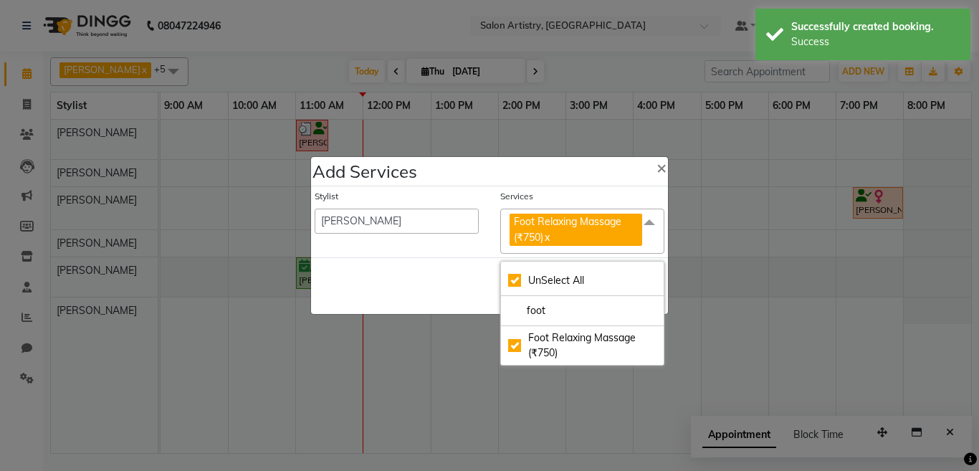
click at [472, 279] on div "Save Cancel" at bounding box center [489, 285] width 357 height 57
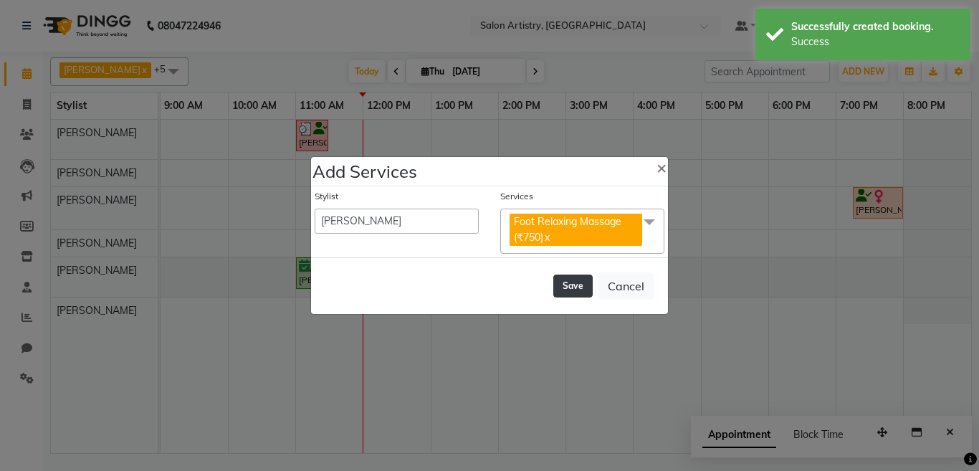
click at [562, 282] on button "Save" at bounding box center [572, 285] width 39 height 23
select select "79884"
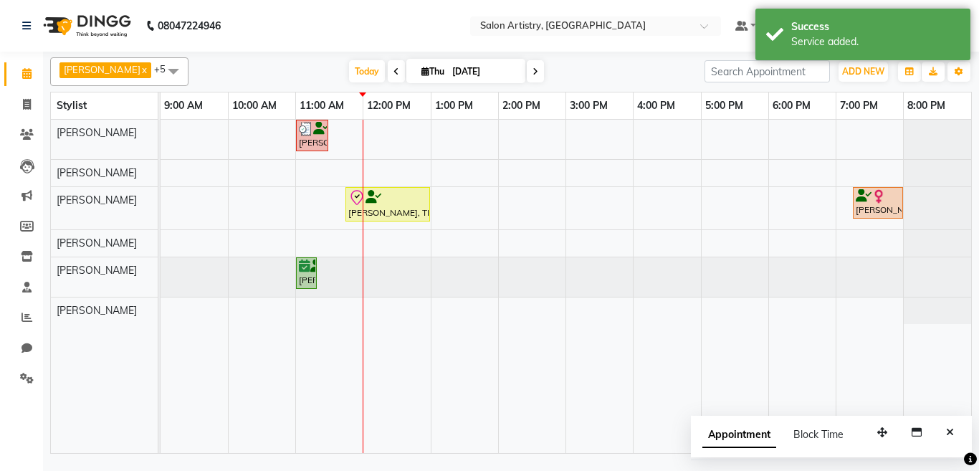
click at [159, 70] on span at bounding box center [173, 70] width 29 height 27
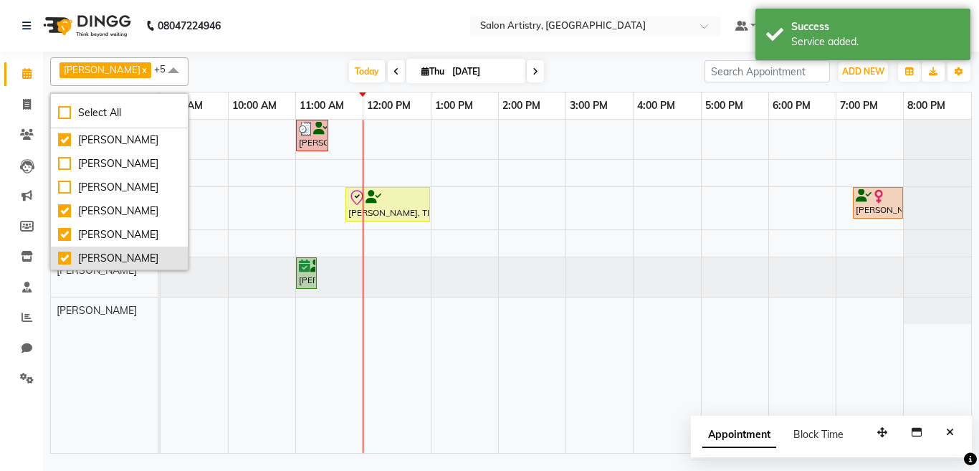
click at [92, 257] on div "[PERSON_NAME]" at bounding box center [119, 258] width 123 height 15
checkbox input "false"
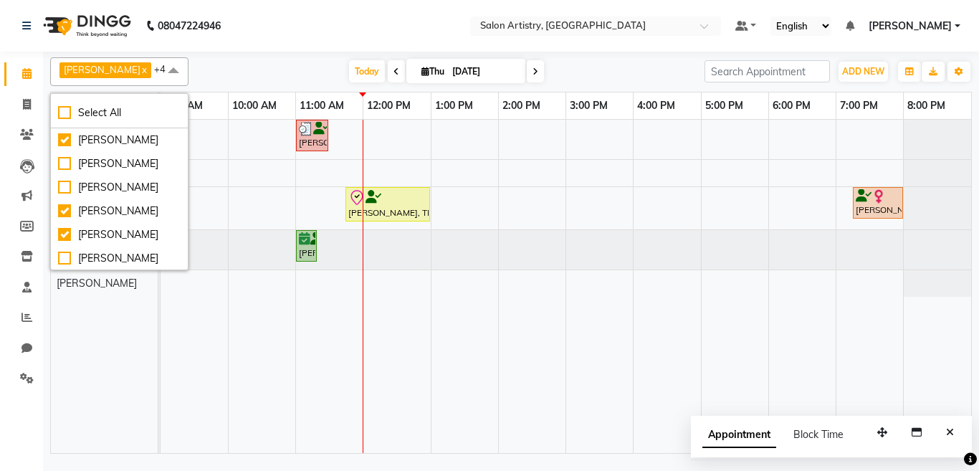
click at [278, 61] on div "[DATE] [DATE]" at bounding box center [447, 71] width 502 height 21
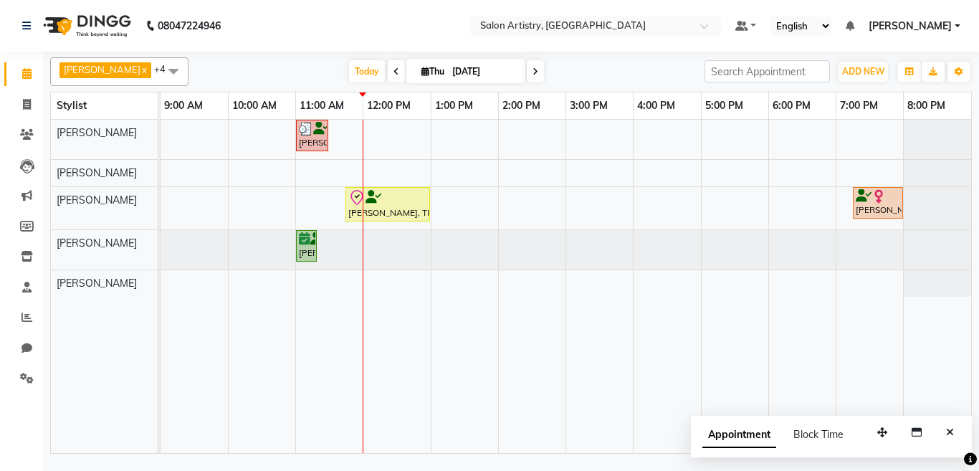
click at [159, 68] on span at bounding box center [173, 70] width 29 height 27
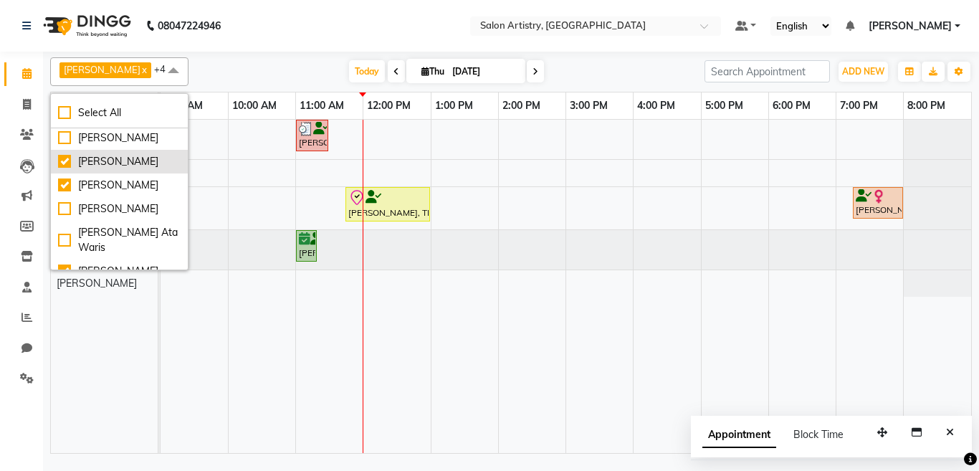
scroll to position [143, 0]
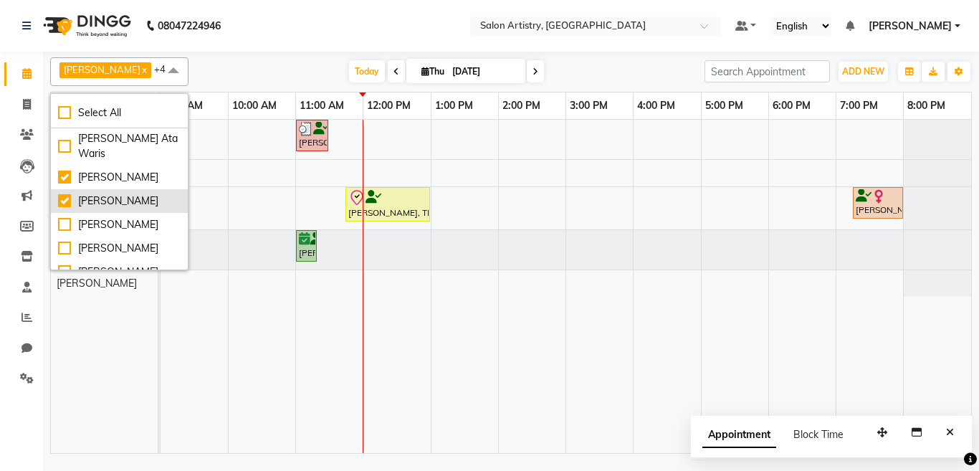
click at [87, 198] on div "[PERSON_NAME]" at bounding box center [119, 200] width 123 height 15
checkbox input "false"
click at [291, 43] on nav "08047224946 Select Location × Salon Artistry, [GEOGRAPHIC_DATA] Default Panel M…" at bounding box center [489, 26] width 979 height 52
